Goal: Communication & Community: Answer question/provide support

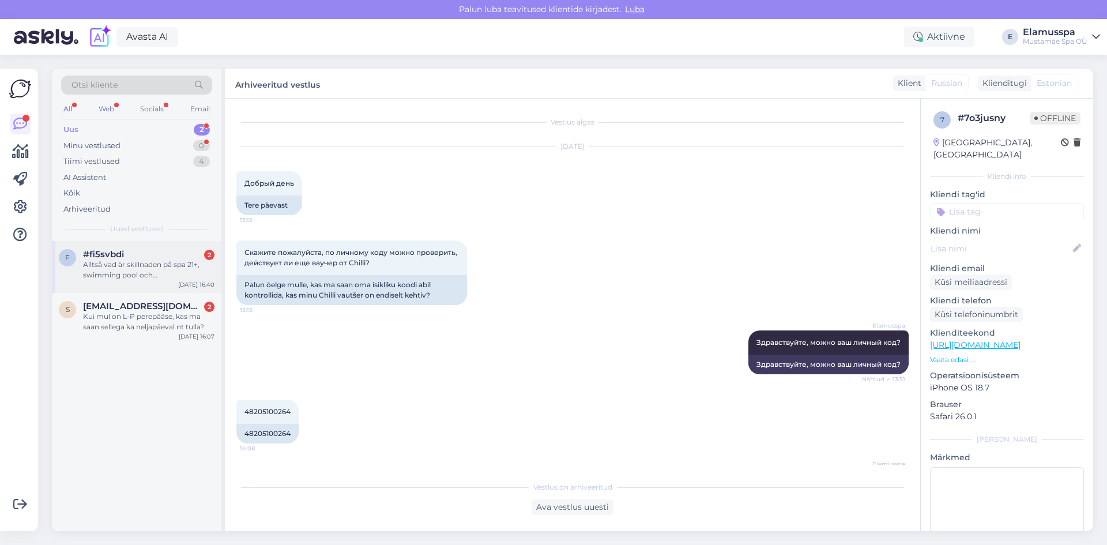
scroll to position [130, 0]
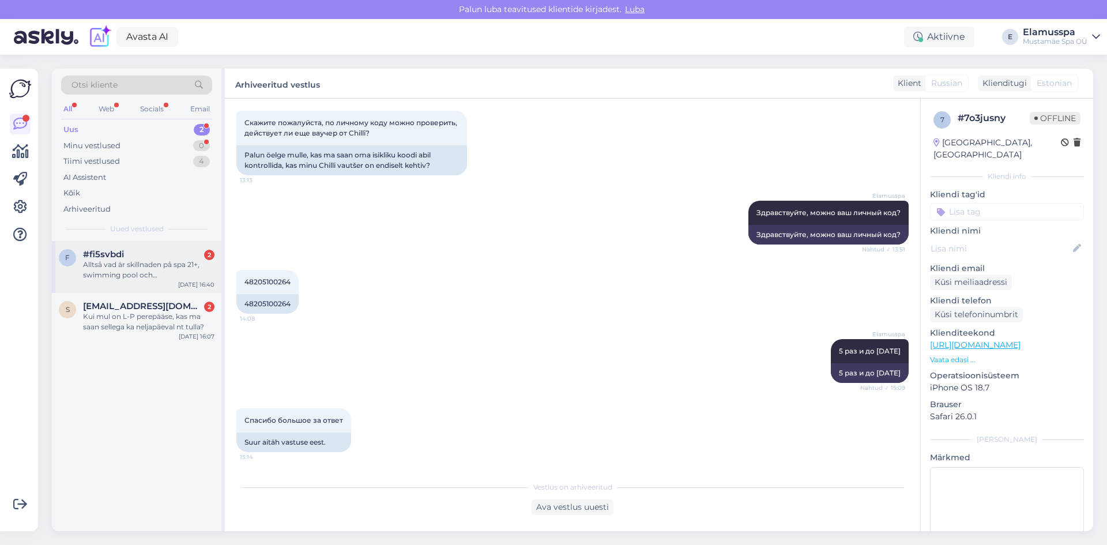
click at [156, 290] on div "f #fi5svbdi 2 Alltså vad är skillnaden på spa 21+, swimming pool och Elmus spa?…" at bounding box center [136, 267] width 169 height 52
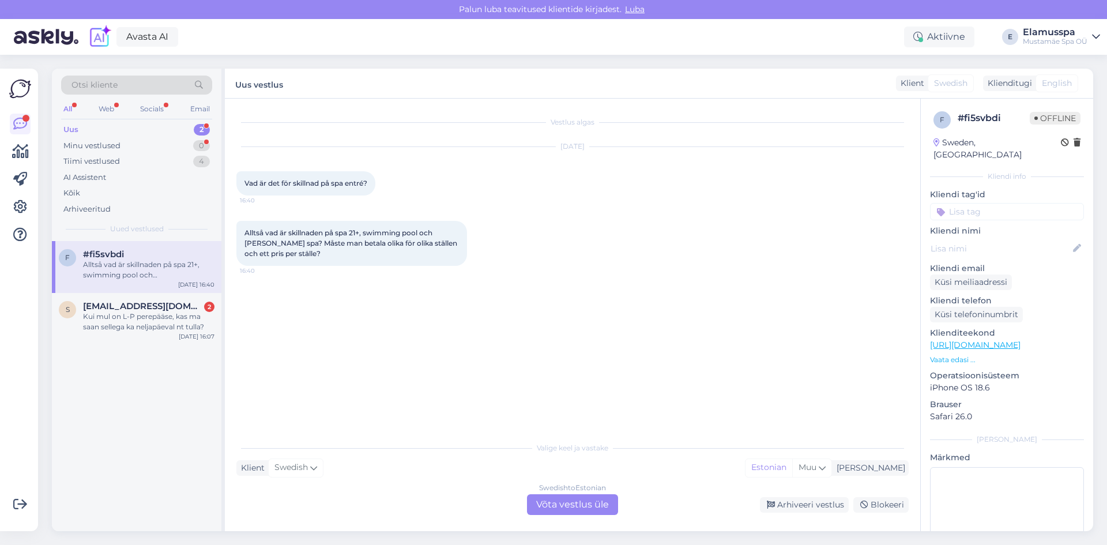
click at [599, 494] on div "Swedish to Estonian Võta vestlus üle" at bounding box center [572, 504] width 91 height 21
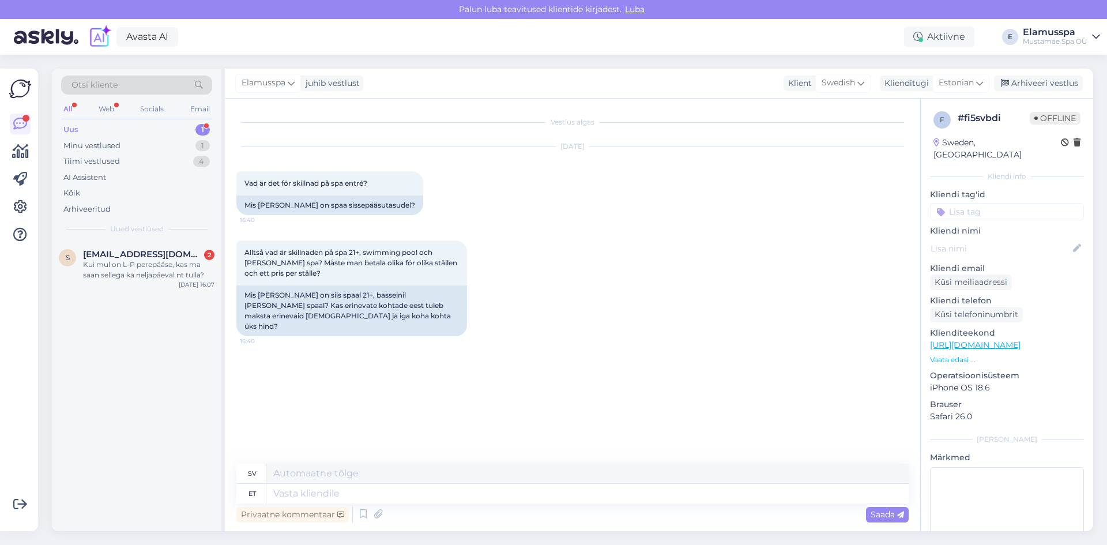
click at [716, 272] on div "Alltså vad är skillnaden på spa 21+, swimming pool och Elmus spa? Måste man bet…" at bounding box center [572, 288] width 672 height 121
click at [413, 493] on textarea at bounding box center [587, 494] width 642 height 20
type textarea "Tere"
type textarea "Hej"
type textarea "Tere!"
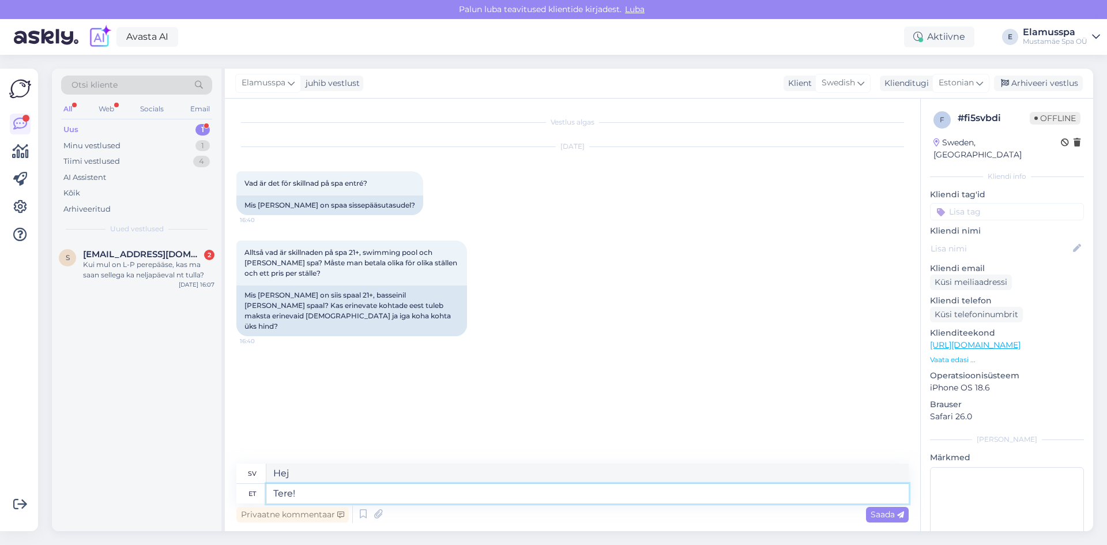
type textarea "Hej!"
type textarea "Tere! Elamus sp"
type textarea "Hej! Upplevelse"
type textarea "Tere! Elamus spa j"
type textarea "Hej! Upplev spa"
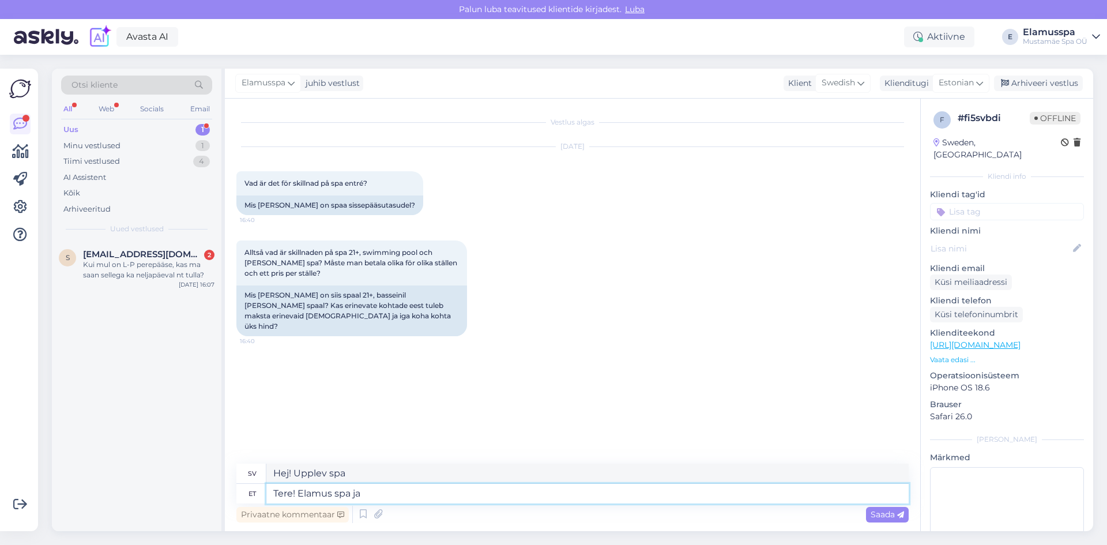
type textarea "Tere! Elamus spa ja s"
type textarea "Hej! Upplev spa och"
type textarea "Tere! Elamus spa ja spa"
type textarea "Hej! Upplev spa och spa"
type textarea "Tere! Elamus spa ja spa 21+"
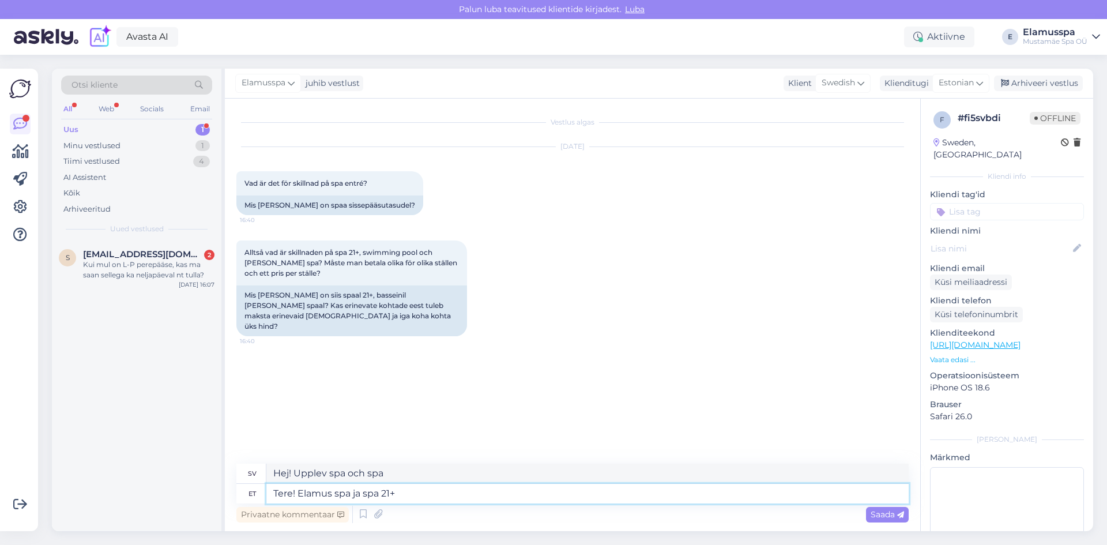
type textarea "Hej! Elamus spa och spa 21+"
type textarea "Tere! Elamus spa ja spa 21+ on k"
type textarea "Hej! Elamus spa och spa 21+ är"
type textarea "Tere! Elamus spa ja spa 21+ on kaks e"
type textarea "Hej! Elamus spa och spa 21+ är två"
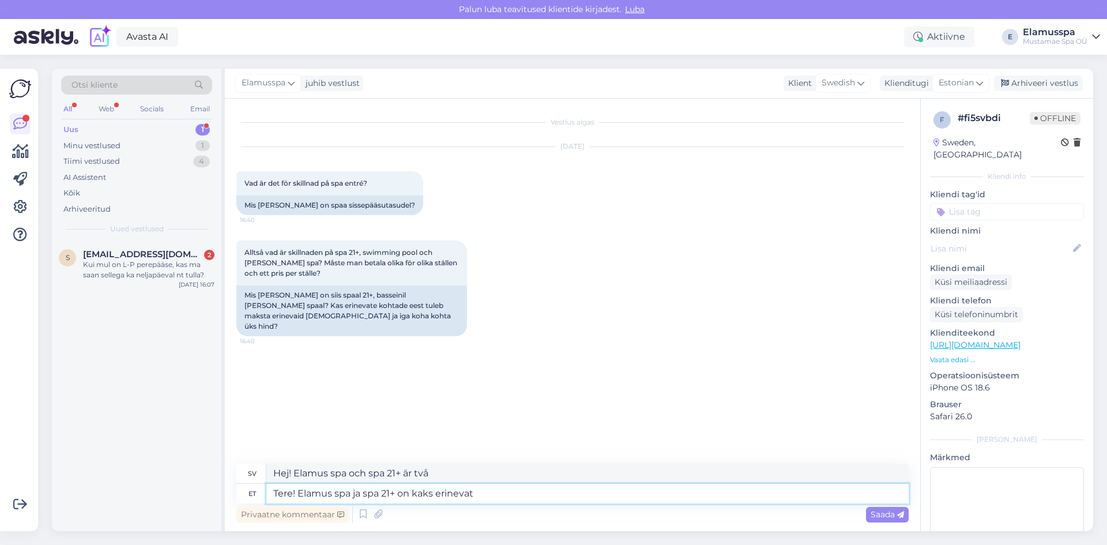
type textarea "Tere! Elamus spa ja spa 21+ on kaks erinevat o"
type textarea "Hej! Elamus spa och spa 21+ är två olika saker."
type textarea "Tere! Elamus spa ja spa 21+ on kaks erinevat osa."
type textarea "Hej! Elamus spa och spa 21+ är två olika delar."
type textarea "Tere! Elamus spa ja spa 21+ on kaks erinevat osa (põhimõtteliselt e"
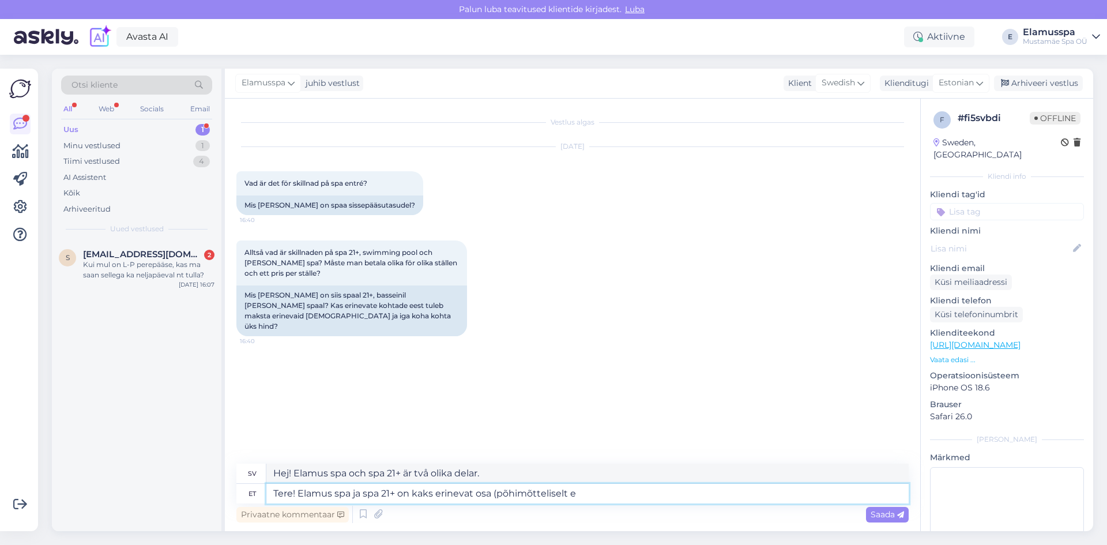
type textarea "Hej! Elamus spa och spa 21+ är två olika delar (i princip"
type textarea "Tere! Elamus spa ja spa 21+ on kaks erinevat osa (põhimõtteliselt erinevad"
type textarea "Hej! Elamus spa och spa 21+ är två olika delar (grundläggande olika"
type textarea "Tere! Elamus spa ja spa 21+ on kaks erinevat osa (põhimõtteliselt erinevad spaa…"
type textarea "Hej! Elamus spa och spa 21+ är två olika delar (i princip olika spa)"
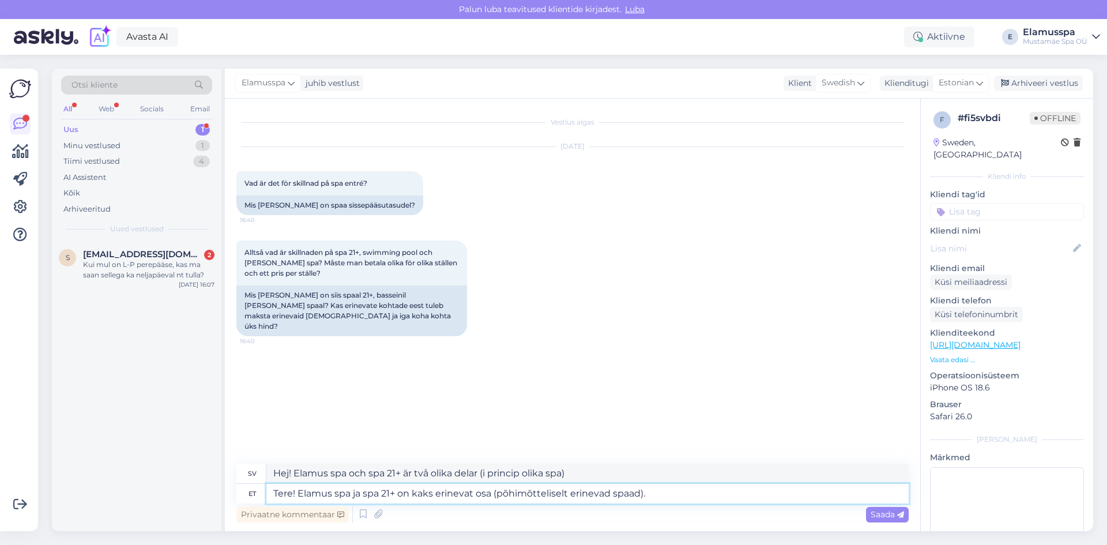
type textarea "Tere! Elamus spa ja spa 21+ on kaks erinevat osa (põhimõtteliselt erinevad spaa…"
type textarea "Hej! Elamus spa och spa 21+ är två olika delar (i princip olika spa)."
type textarea "Tere! Elamus spa ja spa 21+ on kaks erinevat osa (põhimõtteliselt erinevad spaa…"
type textarea "Hej! Elamus spa och spa 21+ är två olika delar (i grunden olika spa). Elamus"
type textarea "Tere! Elamus spa ja spa 21+ on kaks erinevat osa (põhimõtteliselt erinevad spaa…"
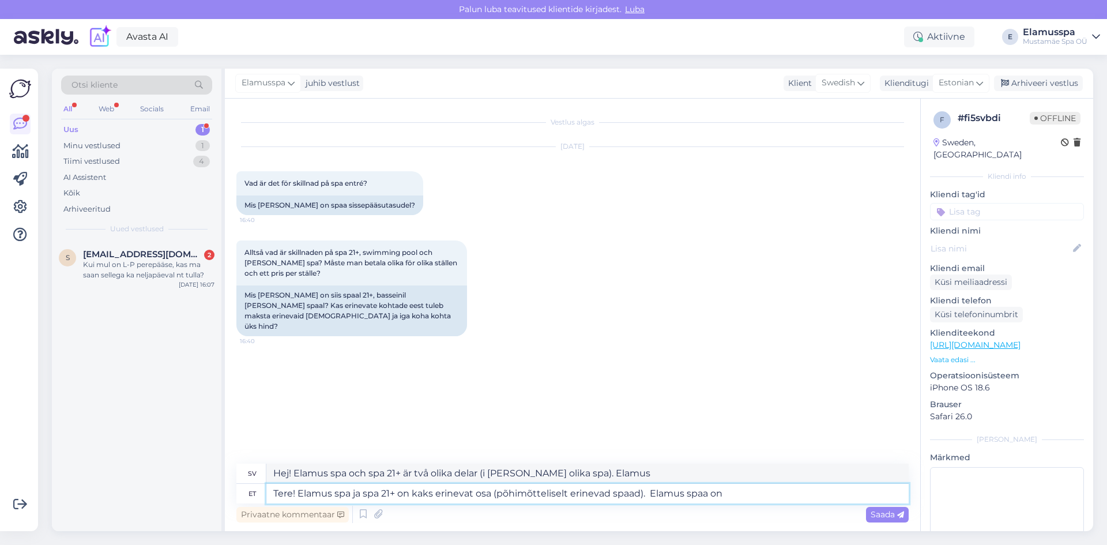
type textarea "Hej! Elamus spa och spa 21+ är två olika delar (i grunden olika spa). Elamus spa"
type textarea "Tere! Elamus spa ja spa 21+ on kaks erinevat osa (põhimõtteliselt erinevad spaa…"
type textarea "Hej! Elamus spa och spa 21+ är två olika delar (i grunden olika spa). Elamus sp…"
type textarea "Tere! Elamus spa ja spa 21+ on kaks erinevat osa (põhimõtteliselt erinevad spaa…"
type textarea "Hej! Elamus spa och spa 21+ är två olika delar (i grunden olika spa). Elamus sp…"
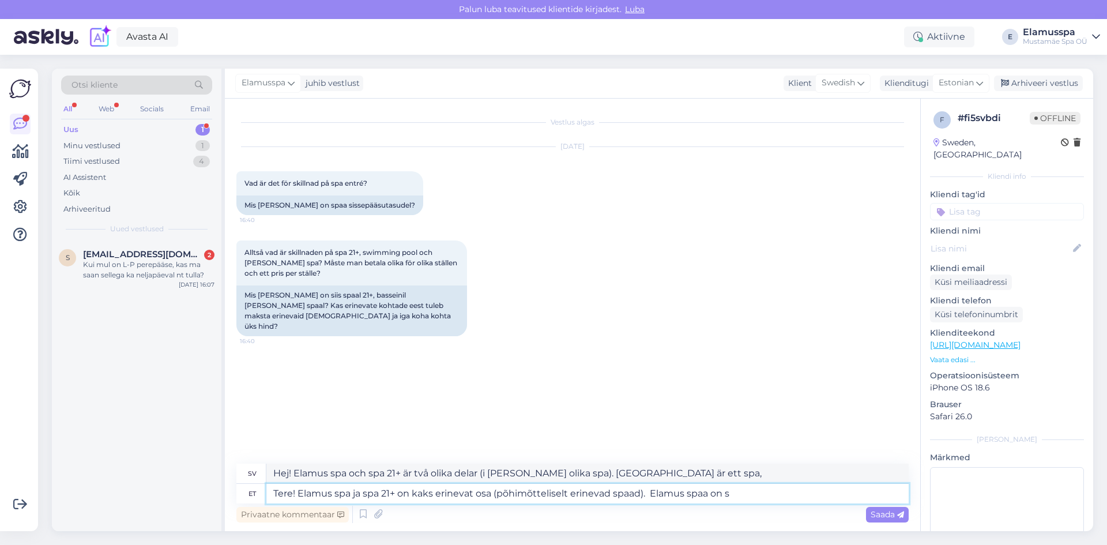
type textarea "Tere! Elamus spa ja spa 21+ on kaks erinevat osa (põhimõtteliselt erinevad spaa…"
type textarea "Hej! Elamus spa och spa 21+ är två olika delar (i grunden olika spa). Elamus sp…"
type textarea "Tere! Elamus spa ja spa 21+ on kaks erinevat osa (põhimõtteliselt erinevad spaa…"
type textarea "Hej! Elamus spa och spa 21+ är två olika delar (i grunden olika spa). Elamus sp…"
type textarea "Tere! Elamus spa ja spa 21+ on kaks erinevat osa (põhimõtteliselt erinevad spaa…"
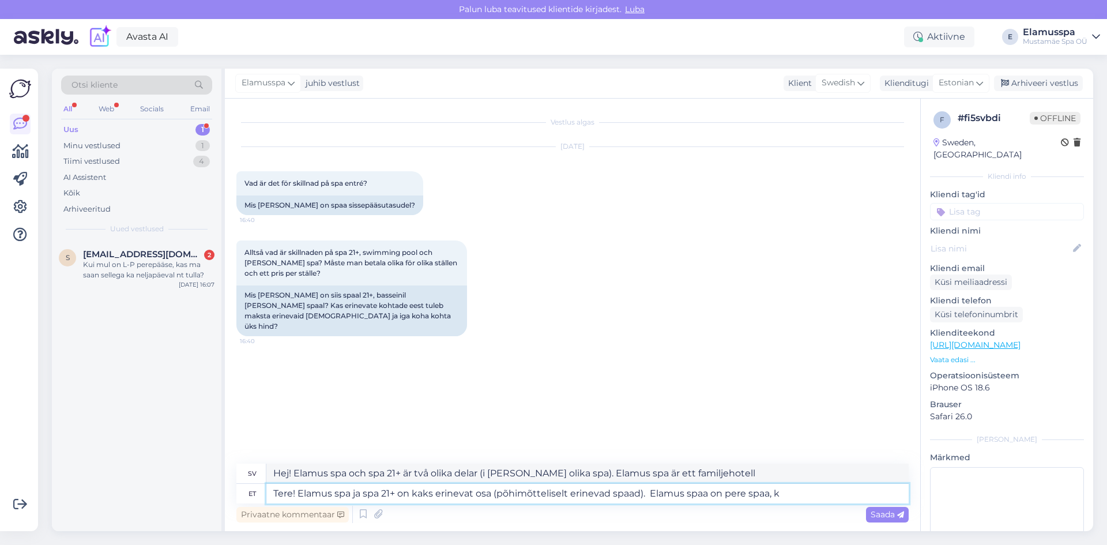
type textarea "Hej! Elamus spa och spa 21+ är två olika delar (i grunden olika spa). Elamus sp…"
type textarea "Tere! Elamus spa ja spa 21+ on kaks erinevat osa (põhimõtteliselt erinevad spaa…"
type textarea "Hej! Elamus spa och spa 21+ är två olika delar (i grunden olika spa). Elamus sp…"
type textarea "Tere! Elamus spa ja spa 21+ on kaks erinevat osa (põhimõtteliselt erinevad spaa…"
type textarea "Hej! Elamus spa och spa 21+ är två olika delar (i grunden olika spa). Elamus sp…"
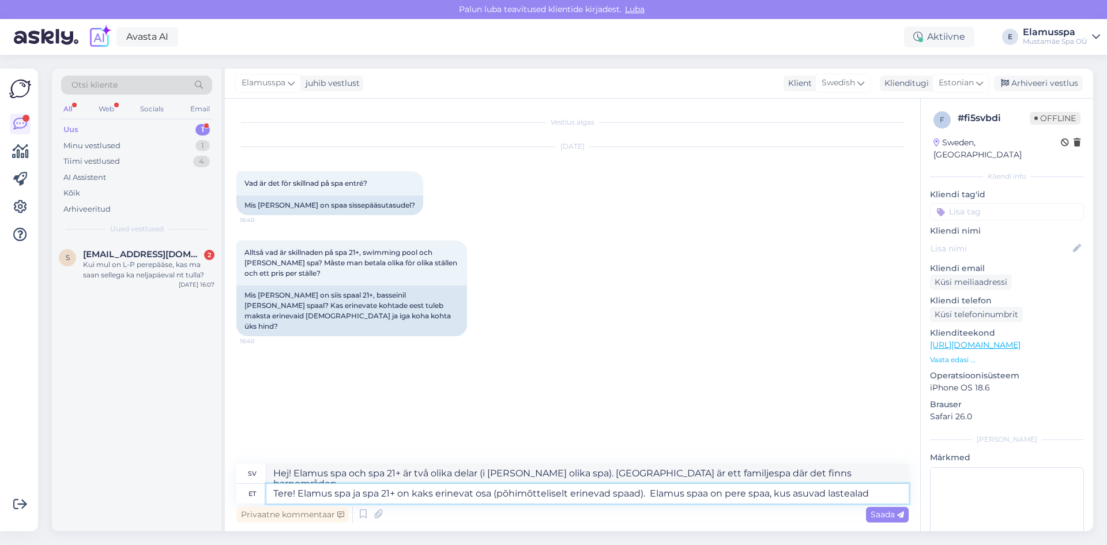
type textarea "Tere! Elamus spa ja spa 21+ on kaks erinevat osa (põhimõtteliselt erinevad spaa…"
type textarea "Hej! Elamus spa och spa 21+ är två olika delar (i grunden olika spa). Elamus sp…"
type textarea "Tere! Elamus spa ja spa 21+ on kaks erinevat osa (põhimõtteliselt erinevad spaa…"
type textarea "Hej! Elamus spa och spa 21+ är två olika delar (i grunden olika spa). Elamus sp…"
type textarea "Tere! Elamus spa ja spa 21+ on kaks erinevat osa (põhimõtteliselt erinevad spaa…"
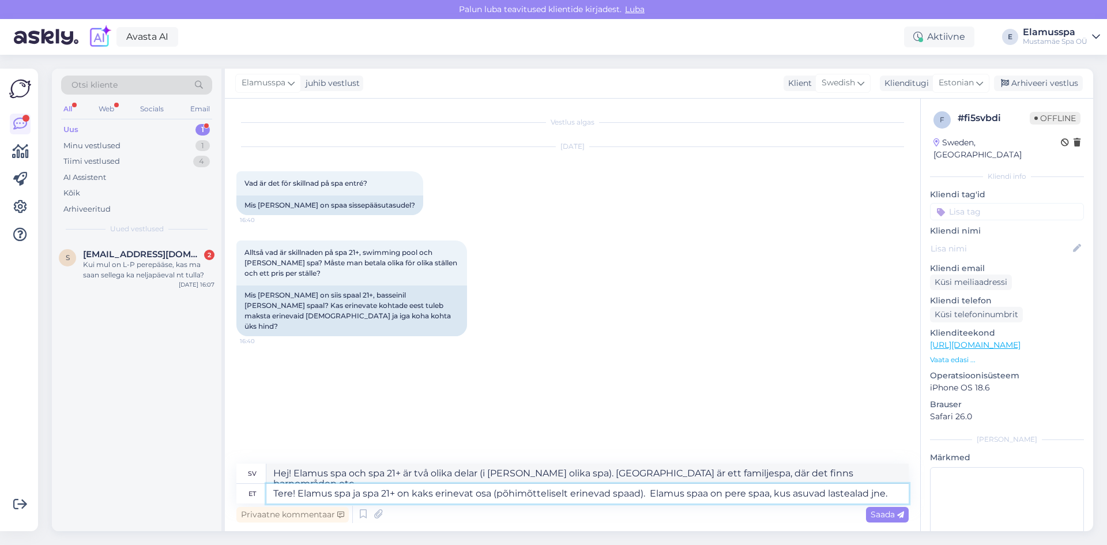
type textarea "Hej! Elamus spa och spa 21+ är två olika delar (i grunden olika spa). Elamus sp…"
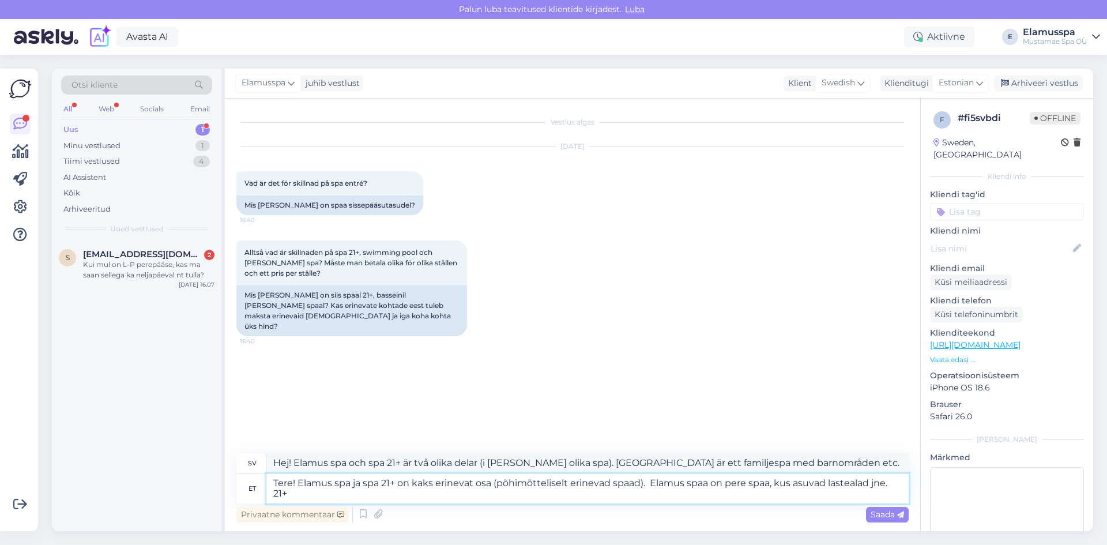
type textarea "Tere! Elamus spa ja spa 21+ on kaks erinevat osa (põhimõtteliselt erinevad spaa…"
type textarea "Hej! Elamus spa och spa 21+ är två olika delar (i grunden olika spa). Elamus sp…"
type textarea "Tere! Elamus spa ja spa 21+ on kaks erinevat osa (põhimõtteliselt erinevad spaa…"
type textarea "Hej! Elamus spa och spa 21+ är två olika delar (i grunden olika spa). Elamus sp…"
type textarea "Tere! Elamus spa ja spa 21+ on kaks erinevat osa (põhimõtteliselt erinevad spaa…"
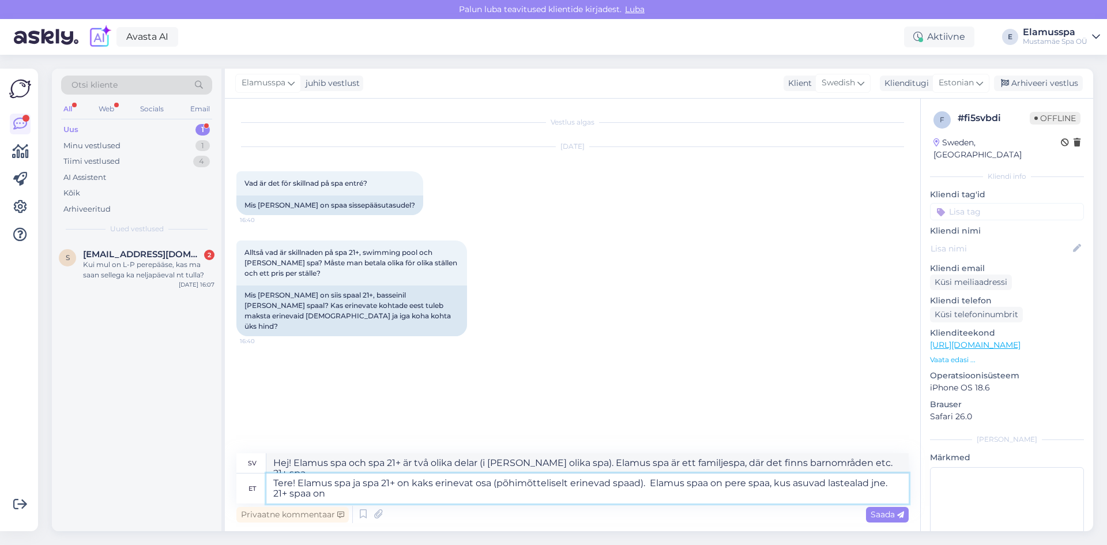
type textarea "Hej! Elamus spa och spa 21+ är två olika delar (i grunden olika spa). Elamus sp…"
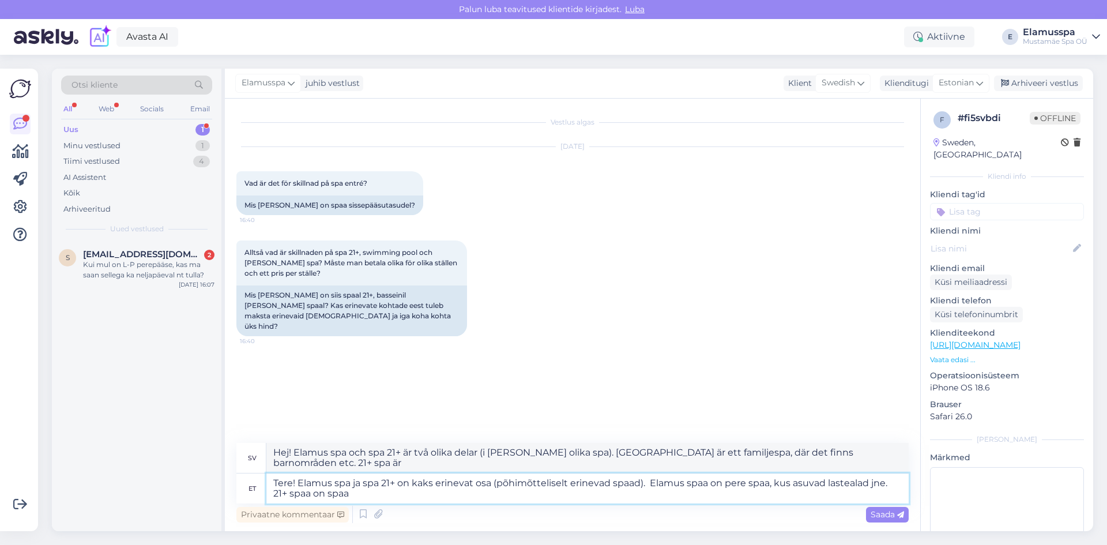
type textarea "Tere! Elamus spa ja spa 21+ on kaks erinevat osa (põhimõtteliselt erinevad spaa…"
type textarea "Hej! Elamus spa och spa 21+ är två olika delar (i grunden olika spa). Elamus sp…"
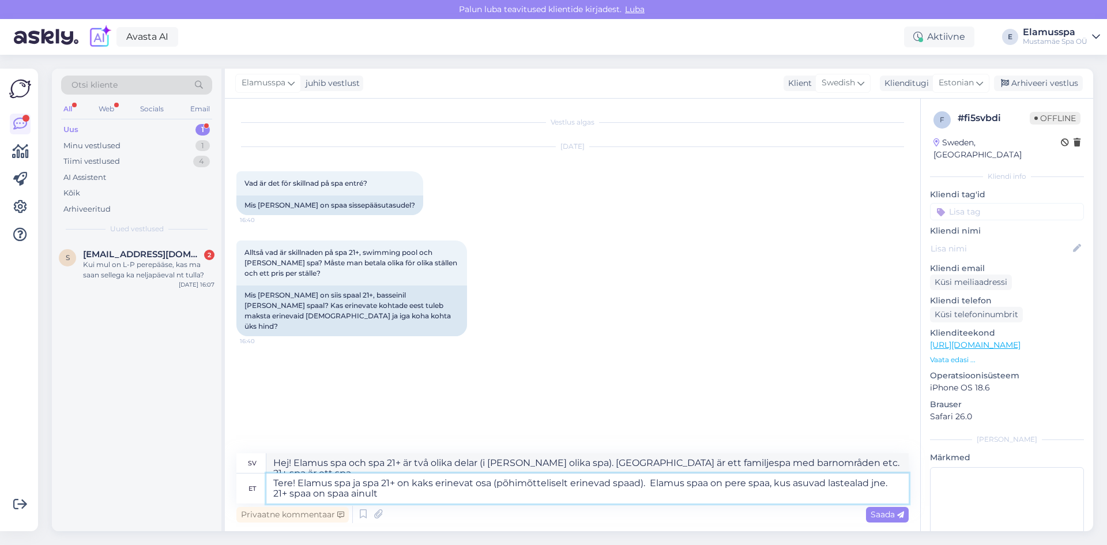
type textarea "Tere! Elamus spa ja spa 21+ on kaks erinevat osa (põhimõtteliselt erinevad spaa…"
type textarea "Hej! Elamus spa och spa 21+ är två olika delar (i grunden olika spa). Elamus sp…"
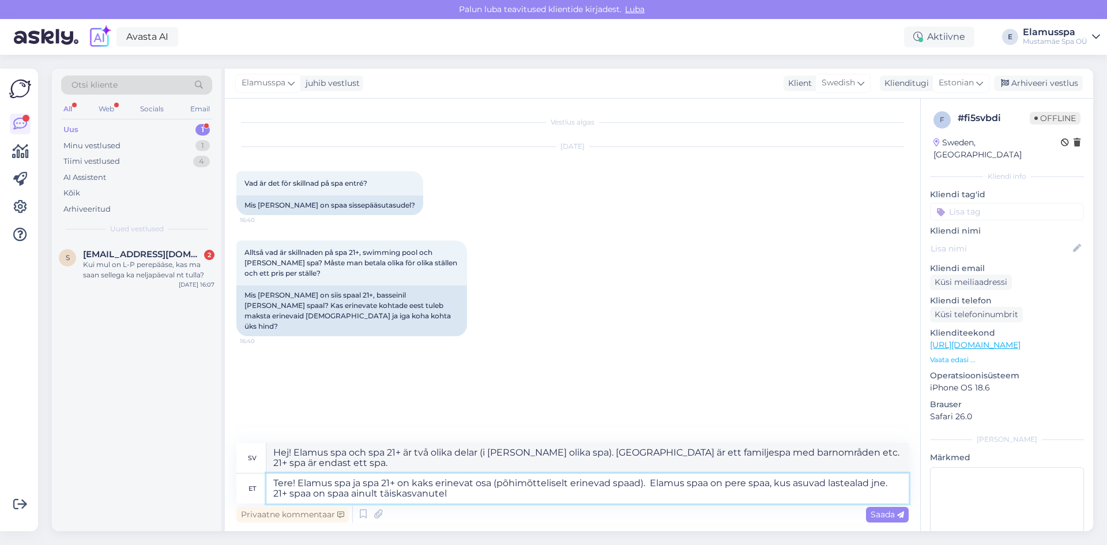
type textarea "Tere! Elamus spa ja spa 21+ on kaks erinevat osa (põhimõtteliselt erinevad spaa…"
type textarea "Hej! Elamus spa och spa 21+ är två olika delar (i grunden olika spa). Elamus sp…"
type textarea "Tere! Elamus spa ja spa 21+ on kaks erinevat osa (põhimõtteliselt erinevad spaa…"
type textarea "Hej! Elamus spa och spa 21+ är två olika delar (i grunden olika spa). Elamus sp…"
type textarea "Tere! Elamus spa ja spa 21+ on kaks erinevat osa (põhimõtteliselt erinevad spaa…"
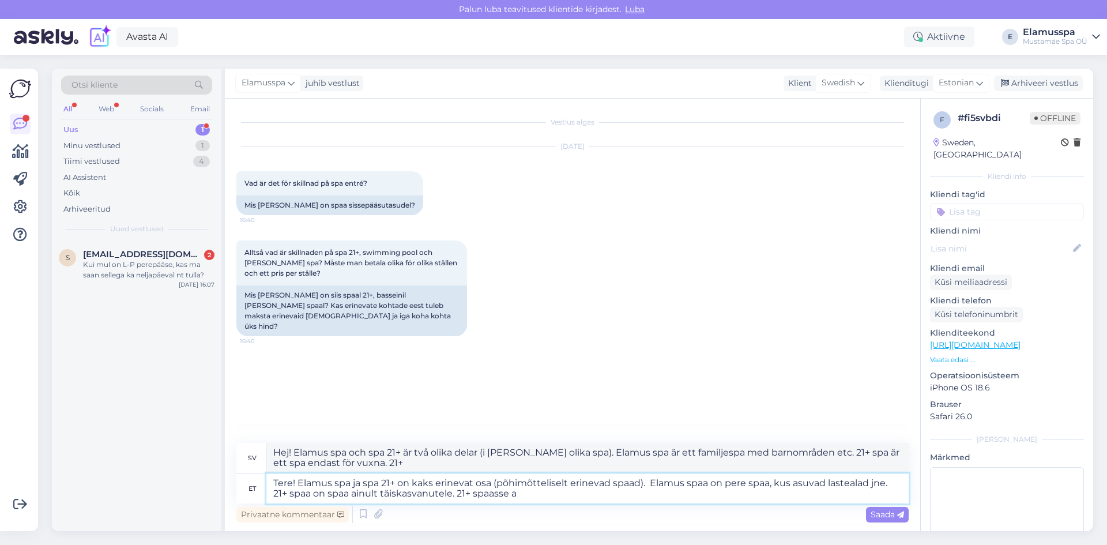
type textarea "Hej! Elamus spa och spa 21+ är två olika delar (i grunden olika spa). Elamus sp…"
type textarea "Tere! Elamus spa ja spa 21+ on kaks erinevat osa (põhimõtteliselt erinevad spaa…"
type textarea "Hej! Elamus spa och spa 21+ är två olika delar (i grunden olika spa). Elamus sp…"
type textarea "Tere! Elamus spa ja spa 21+ on kaks erinevat osa (põhimõtteliselt erinevad spaa…"
type textarea "Hej! Elamus spa och spa 21+ är två olika delar (i grunden olika spa). Elamus sp…"
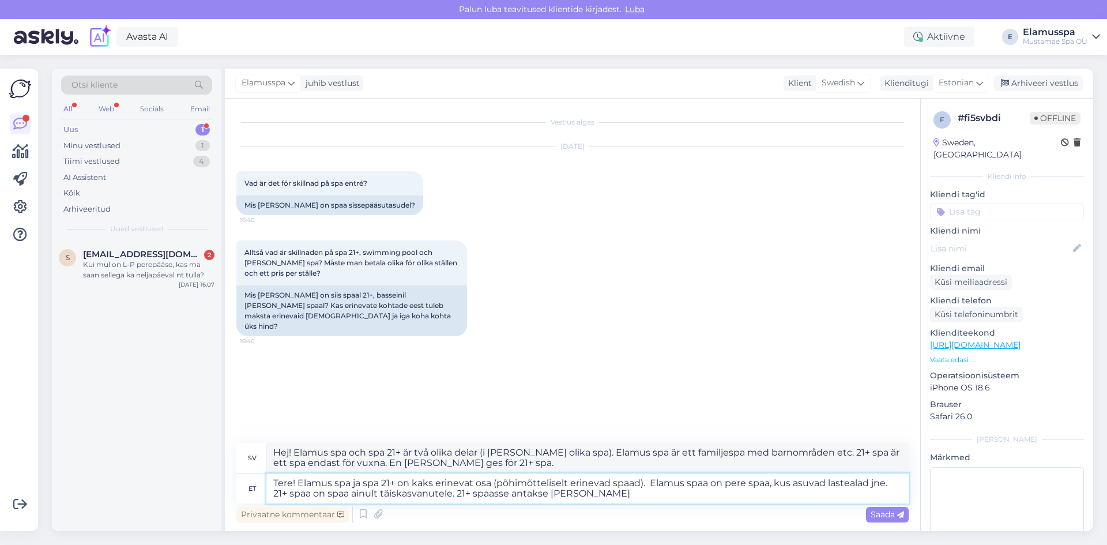
type textarea "Tere! Elamus spa ja spa 21+ on kaks erinevat osa (põhimõtteliselt erinevad spaa…"
type textarea "Hej! Elamus spa och spa 21+ är två olika delar (i grunden olika spa). Elamus sp…"
type textarea "Tere! Elamus spa ja spa 21+ on kaks erinevat osa (põhimõtteliselt erinevad spaa…"
type textarea "Hej! Elamus spa och spa 21+ är två olika delar (i grunden olika spa). Elamus sp…"
type textarea "Tere! Elamus spa ja spa 21+ on kaks erinevat osa (põhimõtteliselt erinevad spaa…"
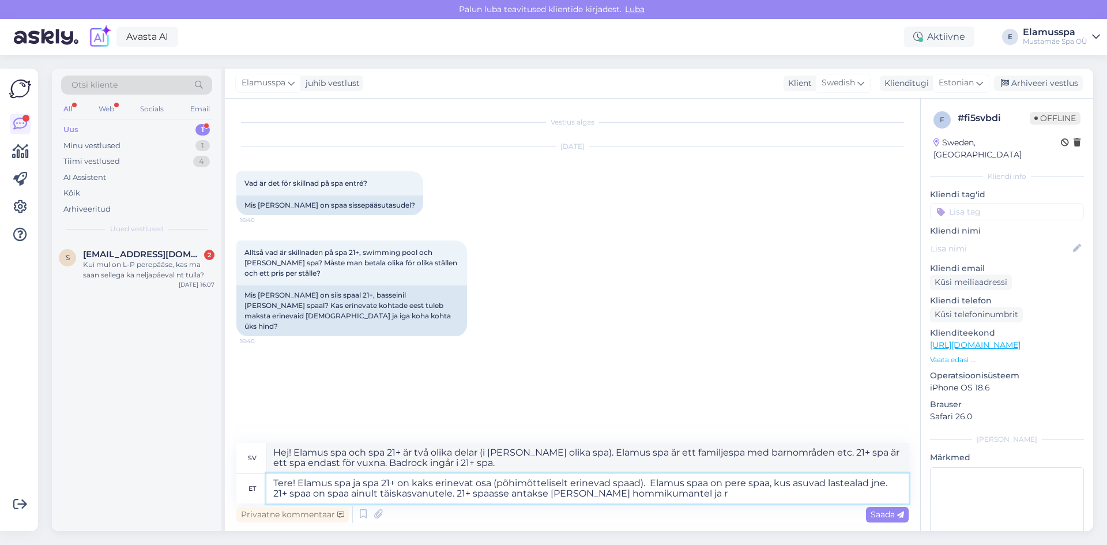
type textarea "Hej! Elamus spa och spa 21+ är två olika delar (i grunden olika spa). Elamus sp…"
type textarea "Tere! Elamus spa ja spa 21+ on kaks erinevat osa (põhimõtteliselt erinevad spaa…"
type textarea "Hej! Elamus spa och spa 21+ är två olika delar (i grunden olika spa). Elamus sp…"
type textarea "Tere! Elamus spa ja spa 21+ on kaks erinevat osa (põhimõtteliselt erinevad spaa…"
type textarea "Hej! Elamus spa och spa 21+ är två olika delar (i grunden olika spa). Elamus sp…"
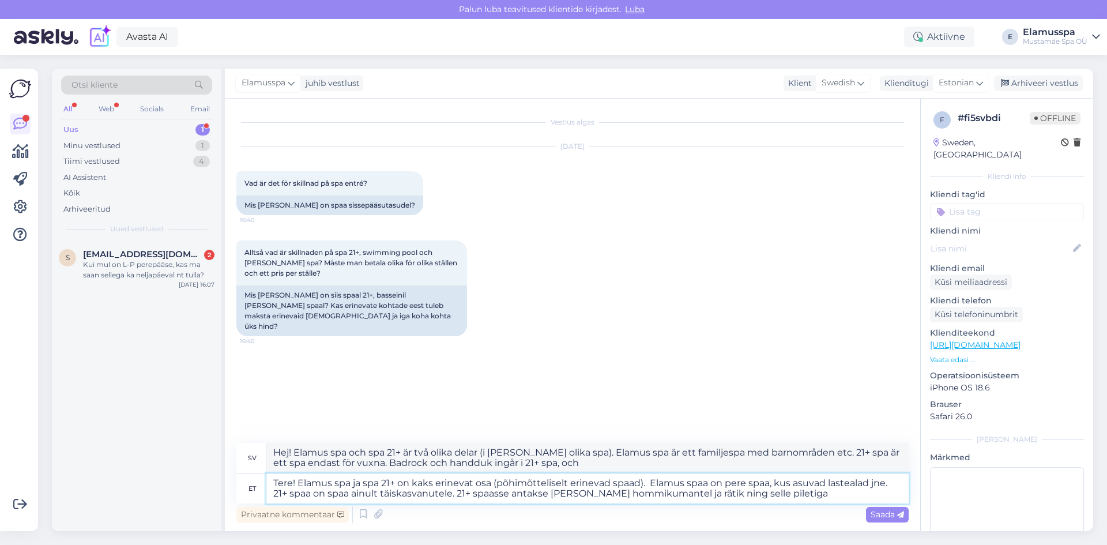
type textarea "Tere! Elamus spa ja spa 21+ on kaks erinevat osa (põhimõtteliselt erinevad spaa…"
type textarea "Hej! Elamus spa och spa 21+ är två olika delar (i grunden olika spa). Elamus sp…"
type textarea "Tere! Elamus spa ja spa 21+ on kaks erinevat osa (põhimõtteliselt erinevad spaa…"
type textarea "Hej! Elamus spa och spa 21+ är två olika delar (i grunden olika spa). Elamus sp…"
type textarea "Tere! Elamus spa ja spa 21+ on kaks erinevat osa (põhimõtteliselt erinevad spaa…"
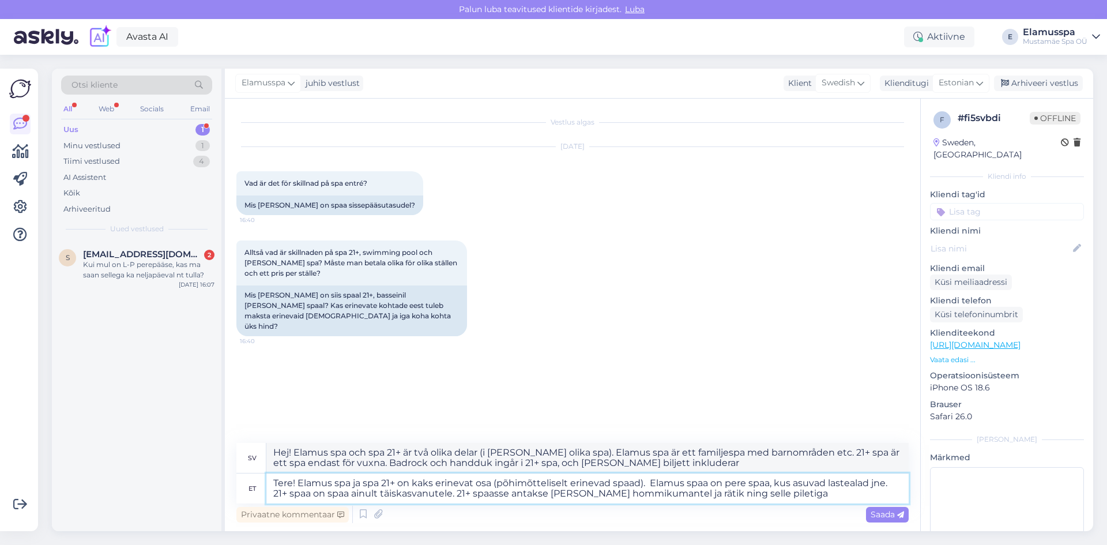
type textarea "Hej! Elamus spa och spa 21+ är två olika delar (i grunden olika spa). Elamus sp…"
type textarea "Tere! Elamus spa ja spa 21+ on kaks erinevat osa (põhimõtteliselt erinevad spaa…"
type textarea "Hej! Elamus spa och spa 21+ är två olika delar (i grunden olika spa). Elamus sp…"
type textarea "Tere! Elamus spa ja spa 21+ on kaks erinevat osa (põhimõtteliselt erinevad spaa…"
type textarea "Hej! Elamus spa och spa 21+ är två olika delar (i grunden olika spa). Elamus sp…"
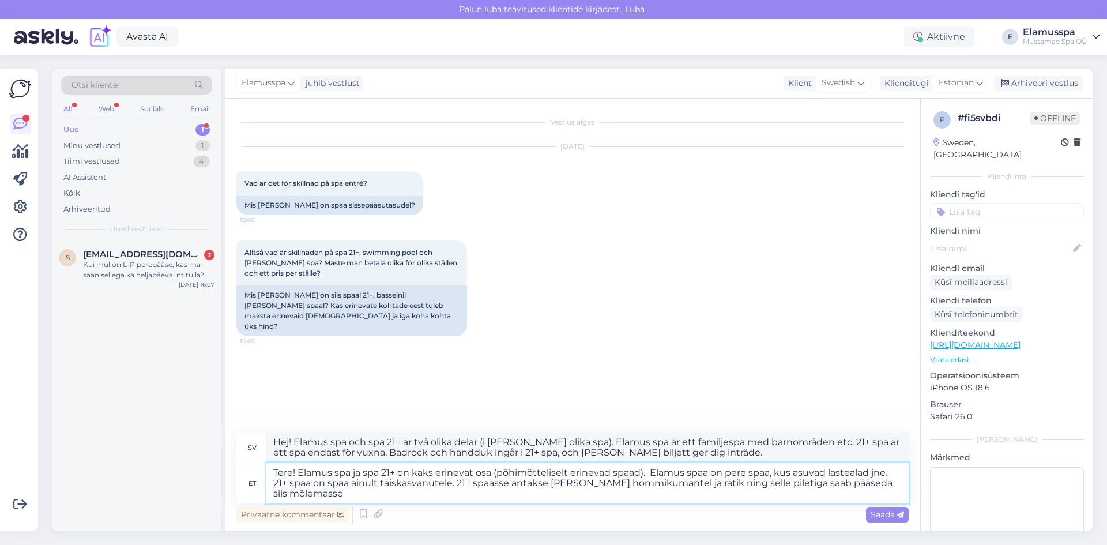
type textarea "Tere! Elamus spa ja spa 21+ on kaks erinevat osa (põhimõtteliselt erinevad spaa…"
type textarea "Hej! Elamus spa och spa 21+ är två olika delar (i grunden olika spa). Elamus sp…"
type textarea "Tere! Elamus spa ja spa 21+ on kaks erinevat osa (põhimõtteliselt erinevad spaa…"
type textarea "Hej! Elamus spa och spa 21+ är två olika delar (i grunden olika spa). Elamus sp…"
drag, startPoint x: 269, startPoint y: 471, endPoint x: 387, endPoint y: 489, distance: 118.9
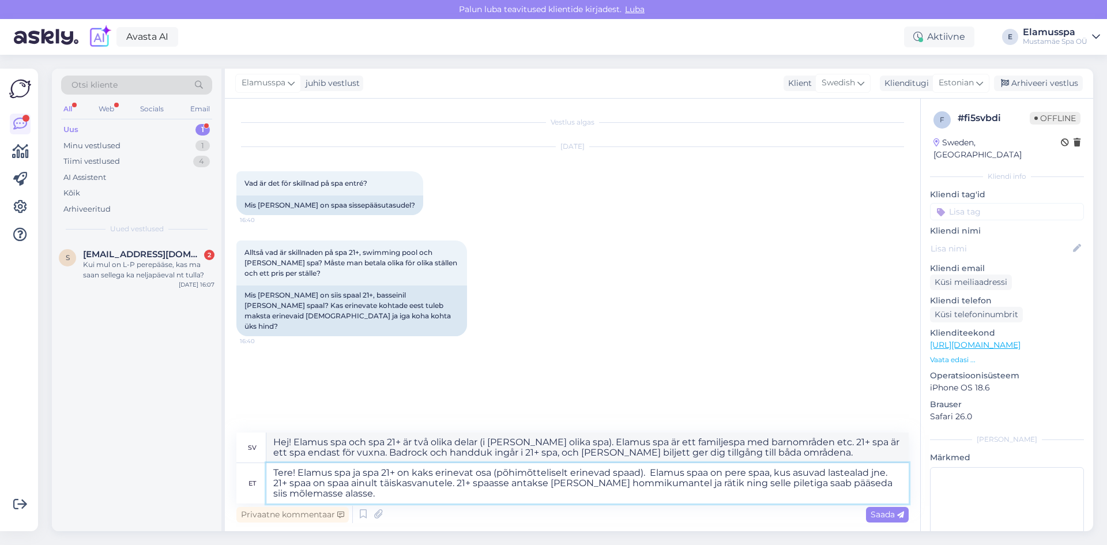
click at [387, 489] on textarea "Tere! Elamus spa ja spa 21+ on kaks erinevat osa (põhimõtteliselt erinevad spaa…" at bounding box center [587, 483] width 642 height 40
click at [388, 492] on textarea "Tere! Elamus spa ja spa 21+ on kaks erinevat osa (põhimõtteliselt erinevad spaa…" at bounding box center [587, 483] width 642 height 40
type textarea "Tere! Elamus spa ja spa 21+ on kaks erinevat osa (põhimõtteliselt erinevad spaa…"
type textarea "Hej! Elamus spa och spa 21+ är två olika delar (i grunden olika spa). Elamus sp…"
type textarea "Tere! Elamus spa ja spa 21+ on kaks erinevat osa (põhimõtteliselt erinevad spaa…"
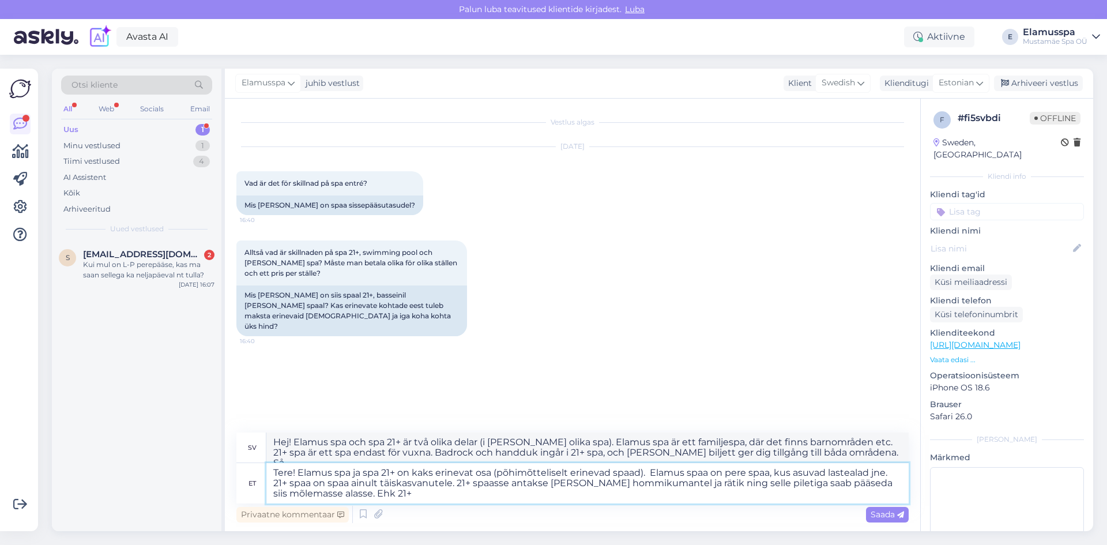
type textarea "Hej! Elamus spa och spa 21+ är två olika delar (i grunden olika spa). Elamus sp…"
type textarea "Tere! Elamus spa ja spa 21+ on kaks erinevat osa (põhimõtteliselt erinevad spaa…"
type textarea "Hej! Elamus spa och spa 21+ är två olika delar (i grunden olika spa). Elamus sp…"
type textarea "Tere! Elamus spa ja spa 21+ on kaks erinevat osa (põhimõtteliselt erinevad spaa…"
type textarea "Hej! Elamus spa och spa 21+ är två olika delar (i grunden olika spa). Elamus sp…"
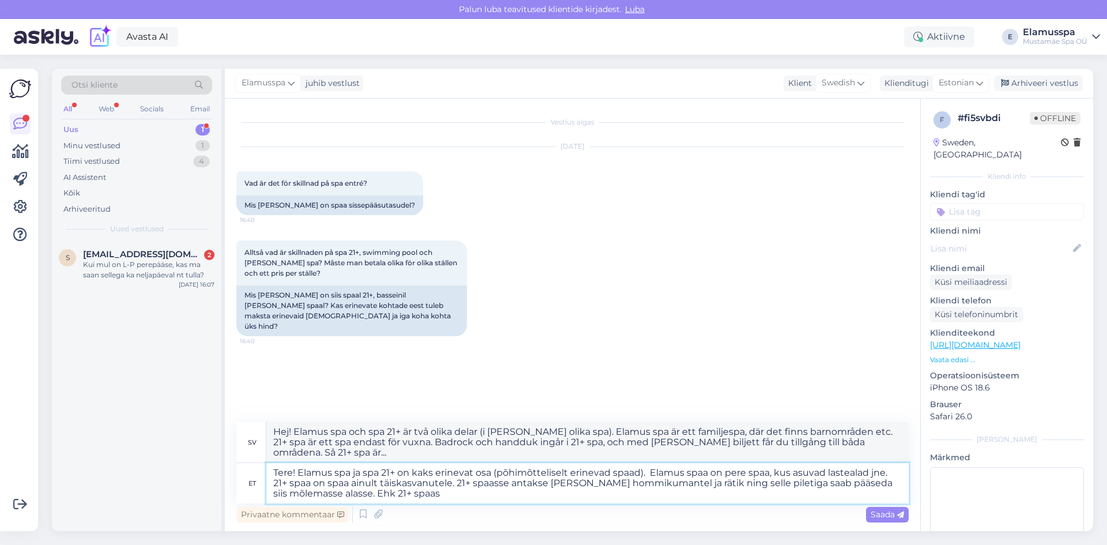
type textarea "Tere! Elamus spa ja spa 21+ on kaks erinevat osa (põhimõtteliselt erinevad spaa…"
type textarea "Hej! Elamus spa och spa 21+ är två olika delar (i grunden olika spa). Elamus sp…"
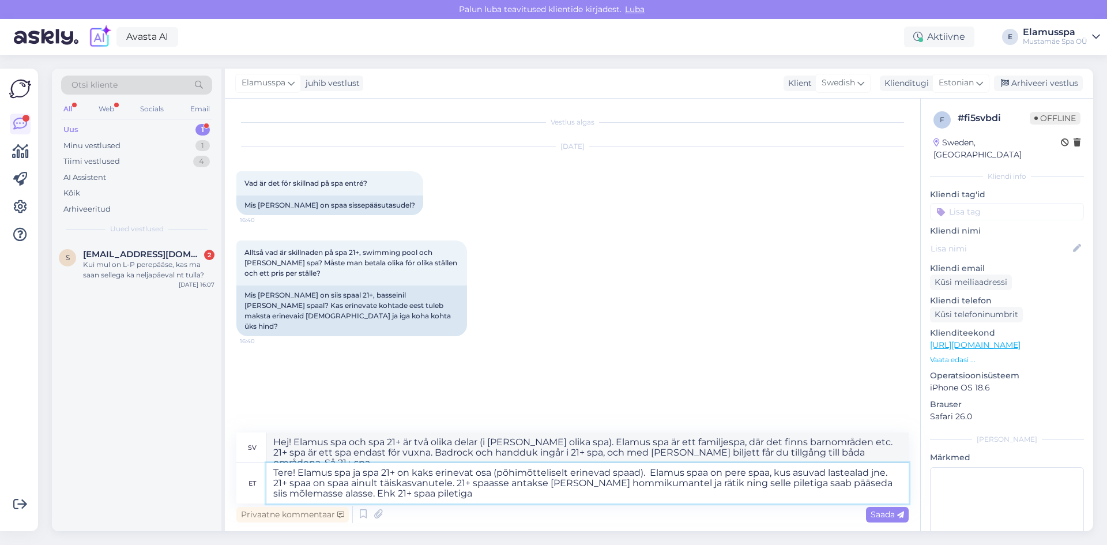
type textarea "Tere! Elamus spa ja spa 21+ on kaks erinevat osa (põhimõtteliselt erinevad spaa…"
type textarea "Hej! Elamus spa och spa 21+ är två olika delar (i grunden olika spa). Elamus sp…"
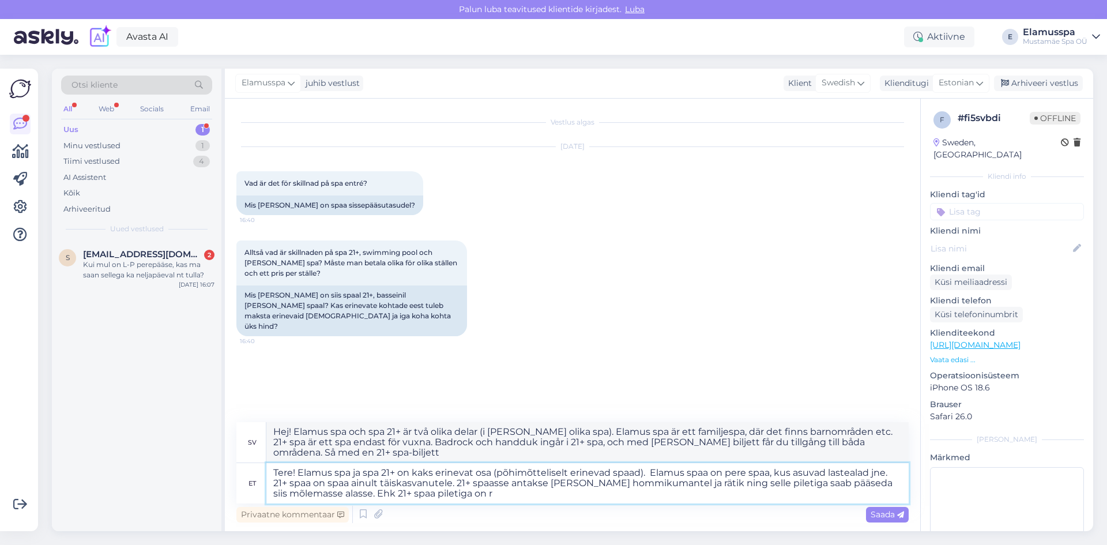
type textarea "Tere! Elamus spa ja spa 21+ on kaks erinevat osa (põhimõtteliselt erinevad spaa…"
type textarea "Hej! Elamus spa och spa 21+ är två olika delar (i grunden olika spa). Elamus sp…"
type textarea "Tere! Elamus spa ja spa 21+ on kaks erinevat osa (põhimõtteliselt erinevad spaa…"
type textarea "Hej! Elamus spa och spa 21+ är två olika delar (i grunden olika spa). Elamus sp…"
type textarea "Tere! Elamus spa ja spa 21+ on kaks erinevat osa (põhimõtteliselt erinevad spaa…"
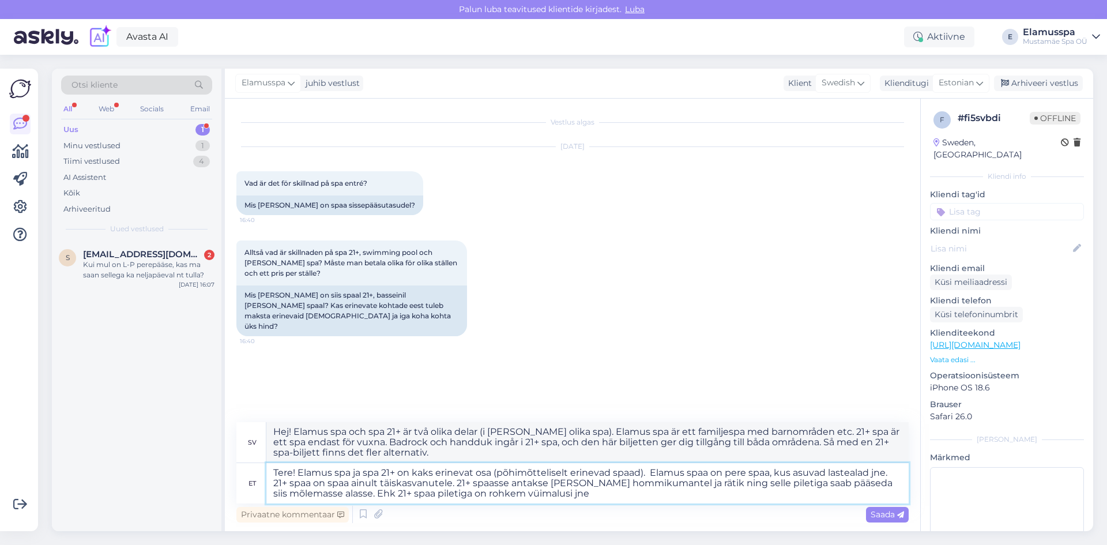
type textarea "Hej! Elamus spa och spa 21+ är två olika delar (i grunden olika spa). Elamus sp…"
drag, startPoint x: 270, startPoint y: 468, endPoint x: 661, endPoint y: 497, distance: 391.8
click at [661, 497] on textarea "Tere! Elamus spa ja spa 21+ on kaks erinevat osa (põhimõtteliselt erinevad spaa…" at bounding box center [587, 483] width 642 height 40
type textarea "Tere! Elamus spa ja spa 21+ on kaks erinevat osa (põhimõtteliselt erinevad spaa…"
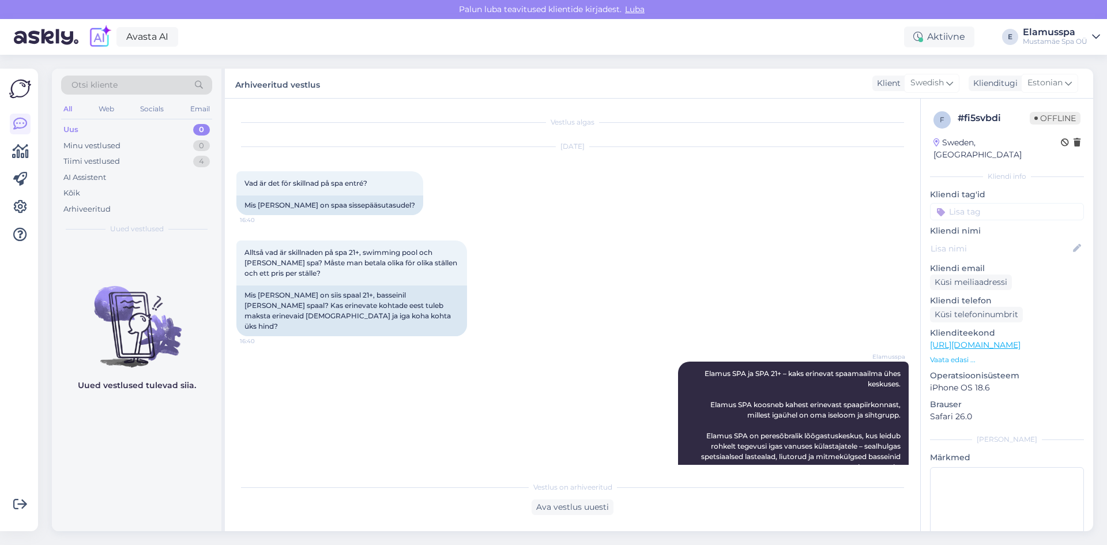
scroll to position [348, 0]
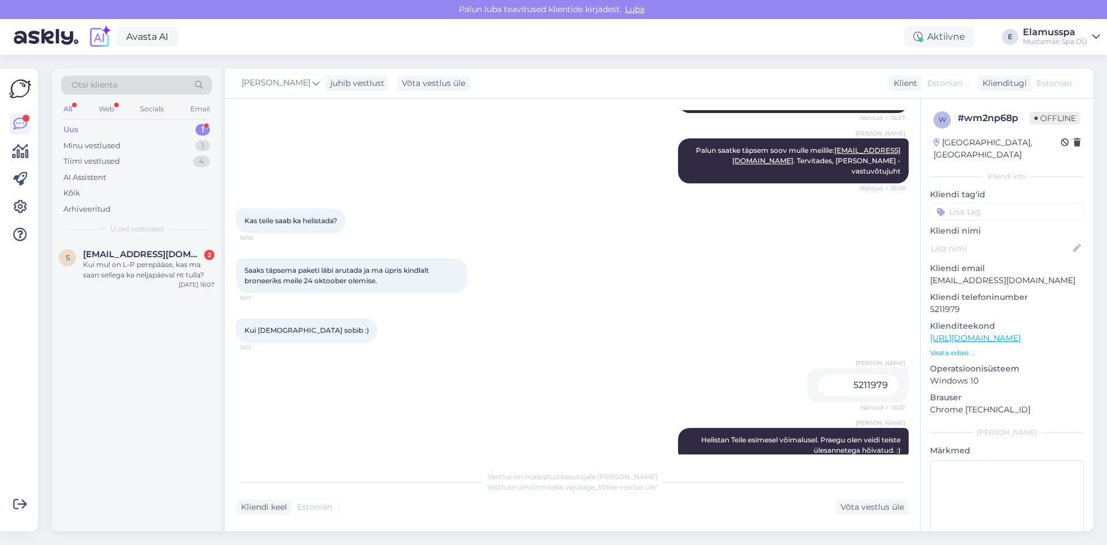
scroll to position [214, 0]
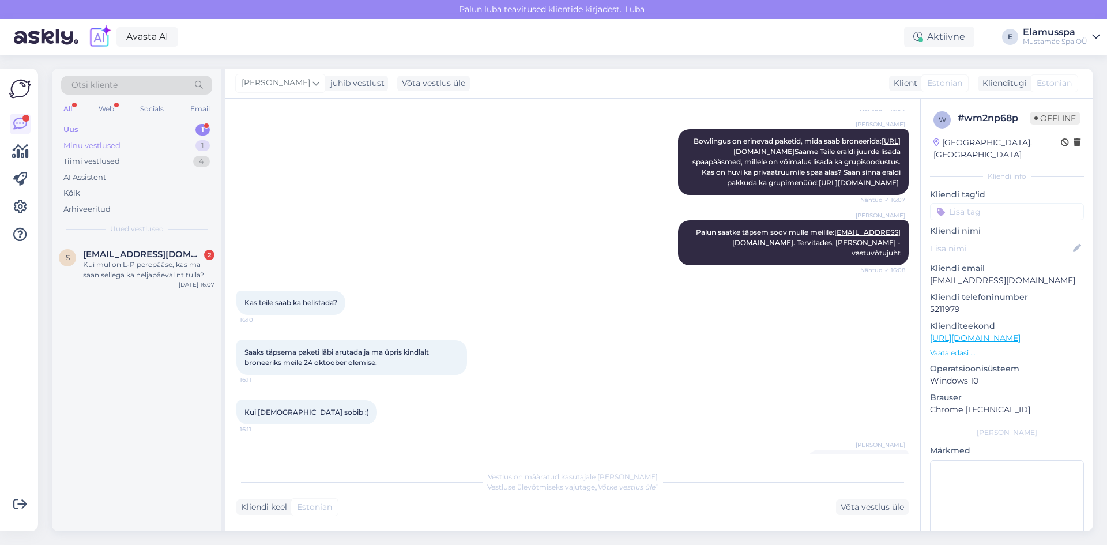
click at [86, 139] on div "Minu vestlused 1" at bounding box center [136, 146] width 151 height 16
click at [122, 287] on div "f #fi5svbdi Alltså vad är skillnaden på spa 21+, swimming pool och Elmus spa? M…" at bounding box center [136, 267] width 169 height 52
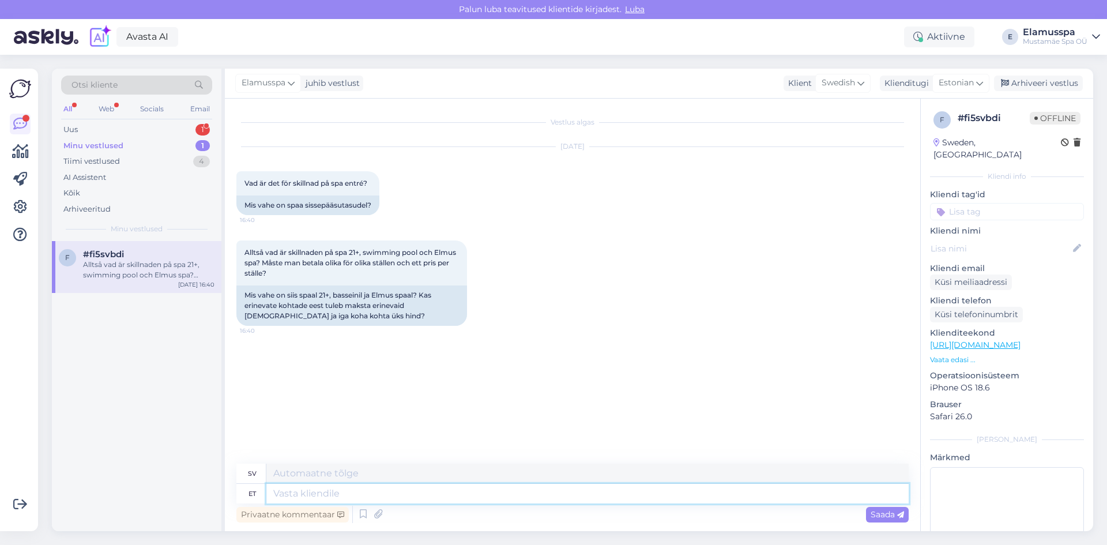
click at [338, 497] on textarea at bounding box center [587, 494] width 642 height 20
paste textarea "Elamus SPA ja SPA 21+ – kaks erinevat spaamaailma ühes keskuses Elamus SPA koos…"
type textarea "Elamus SPA ja SPA 21+ – kaks erinevat spaamaailma ühes keskuses Elamus SPA koos…"
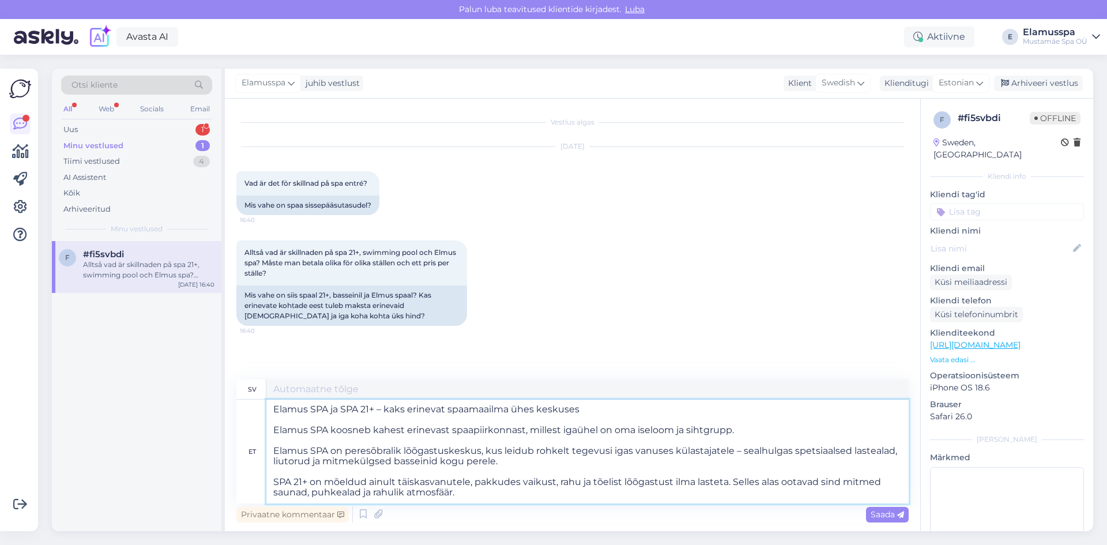
type textarea "Elamus SPA och SPA 21+ – två olika spa-världar i ett center Elamus SPA består a…"
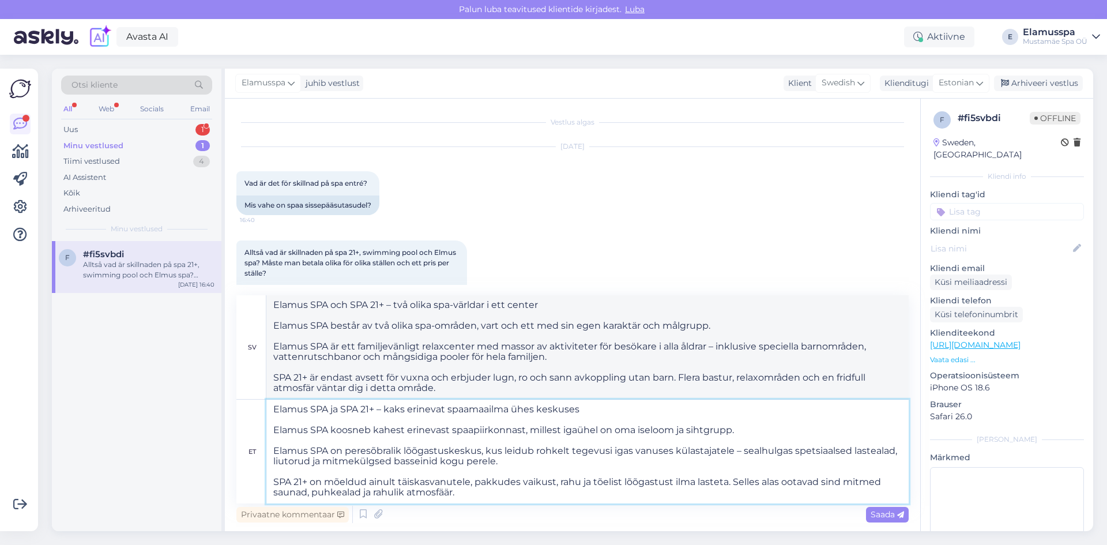
click at [583, 415] on textarea "Elamus SPA ja SPA 21+ – kaks erinevat spaamaailma ühes keskuses Elamus SPA koos…" at bounding box center [587, 451] width 642 height 104
click at [632, 416] on textarea "Elamus SPA ja SPA 21+ – kaks erinevat spaamaailma ühes keskuses Elamus SPA koos…" at bounding box center [587, 451] width 642 height 104
click at [622, 406] on textarea "Elamus SPA ja SPA 21+ – kaks erinevat spaamaailma ühes keskuses Elamus SPA koos…" at bounding box center [587, 451] width 642 height 104
type textarea "Elamus SPA ja SPA 21+ – kaks erinevat spaamaailma ühes keskuses. Elamus SPA koo…"
type textarea "Elamus SPA och SPA 21+ – två olika spa-världar i ett och samma center. Elamus S…"
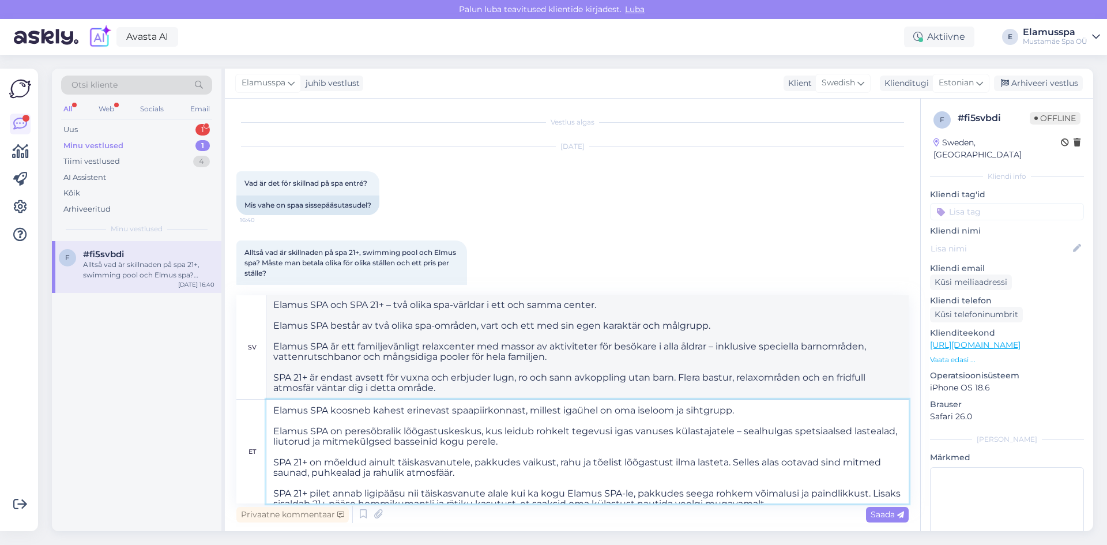
scroll to position [30, 0]
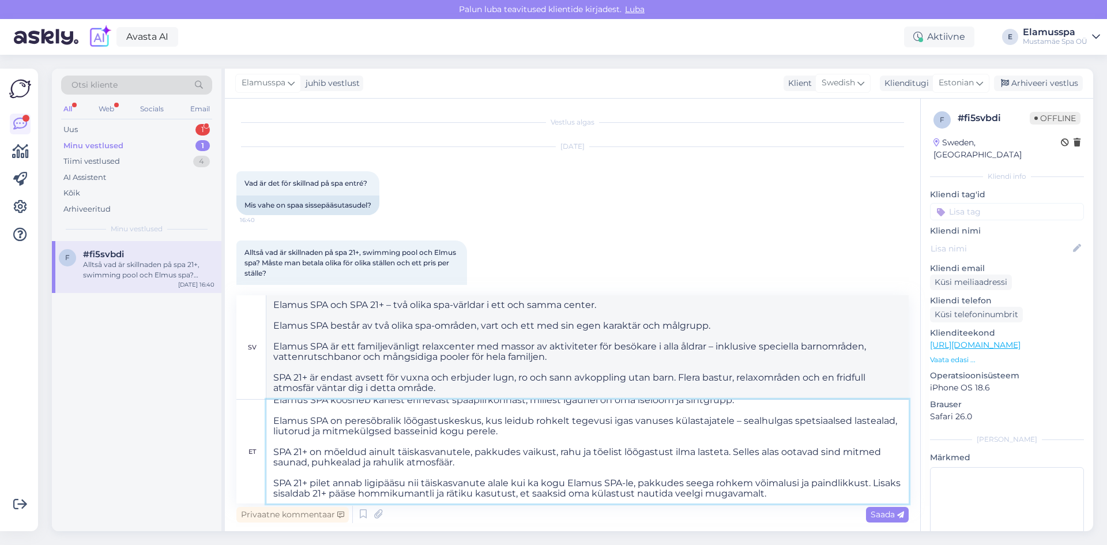
click at [722, 428] on textarea "Elamus SPA ja SPA 21+ – kaks erinevat spaamaailma ühes keskuses. Elamus SPA koo…" at bounding box center [587, 451] width 642 height 104
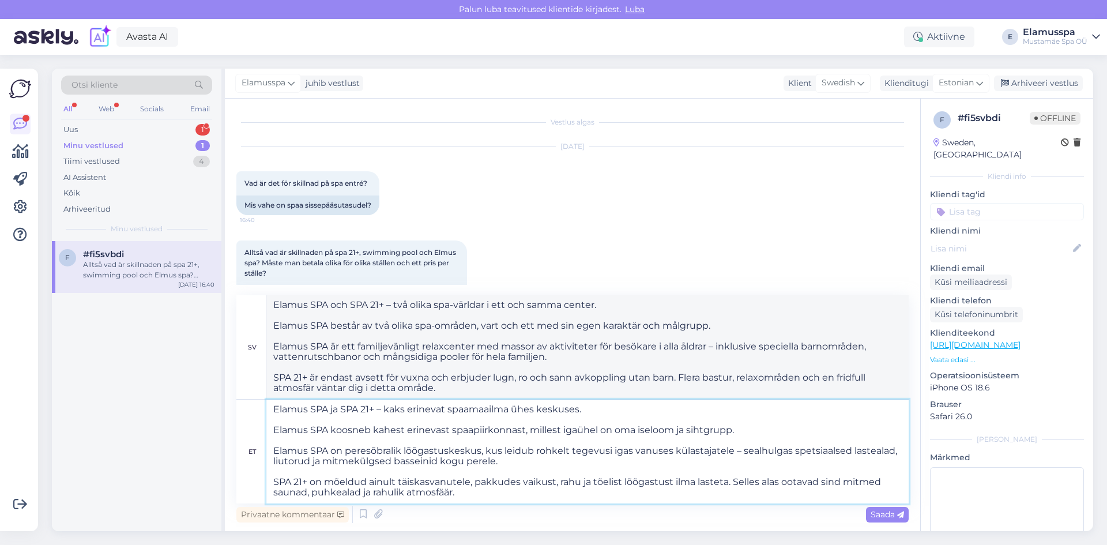
click at [749, 429] on textarea "Elamus SPA ja SPA 21+ – kaks erinevat spaamaailma ühes keskuses. Elamus SPA koo…" at bounding box center [587, 451] width 642 height 104
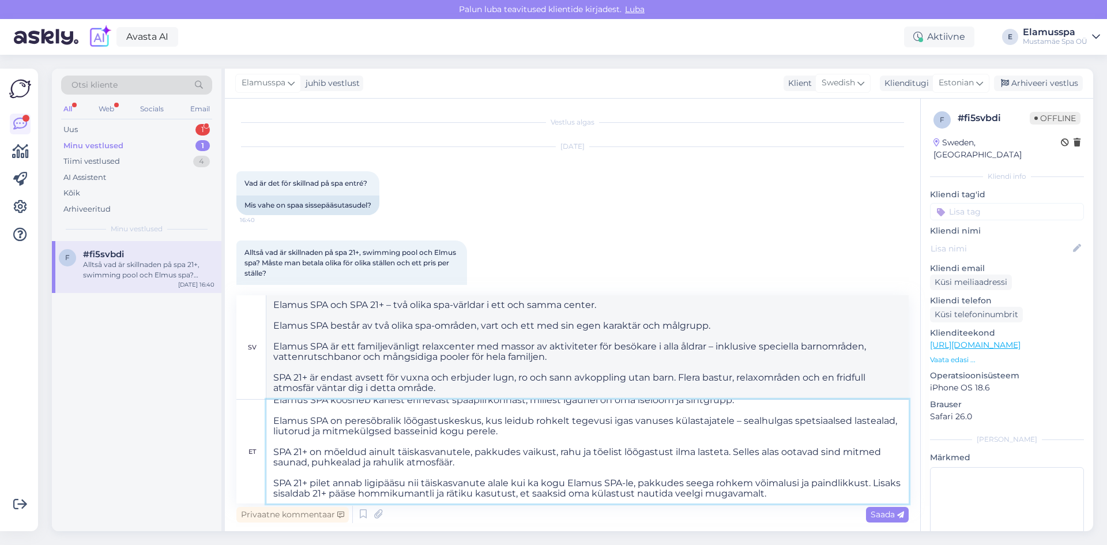
click at [542, 431] on textarea "Elamus SPA ja SPA 21+ – kaks erinevat spaamaailma ühes keskuses. Elamus SPA koo…" at bounding box center [587, 451] width 642 height 104
type textarea "Elamus SPA ja SPA 21+ – kaks erinevat spaamaailma ühes keskuses. Elamus SPA koo…"
click at [882, 511] on span "Saada" at bounding box center [886, 514] width 33 height 10
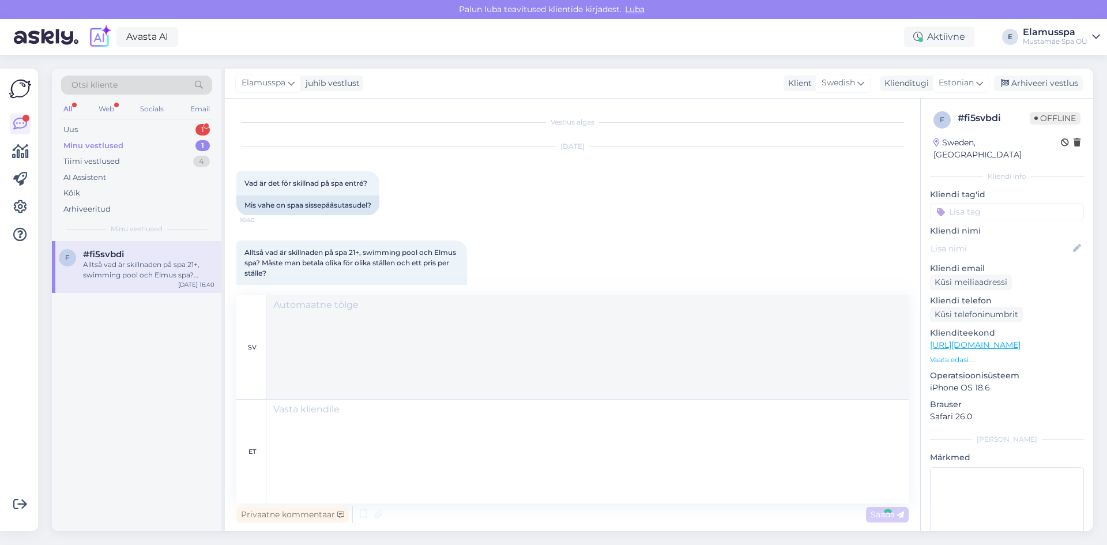
scroll to position [0, 0]
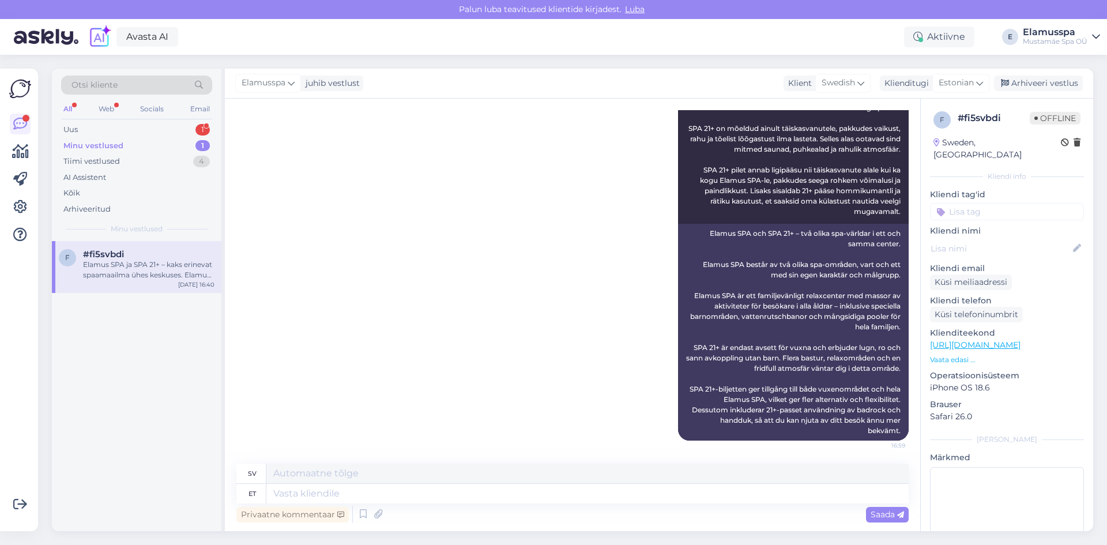
click at [1052, 92] on div "Elamusspa juhib vestlust Klient Swedish Klienditugi Estonian Arhiveeri vestlus" at bounding box center [659, 84] width 868 height 30
click at [1050, 89] on div "Arhiveeri vestlus" at bounding box center [1038, 84] width 89 height 16
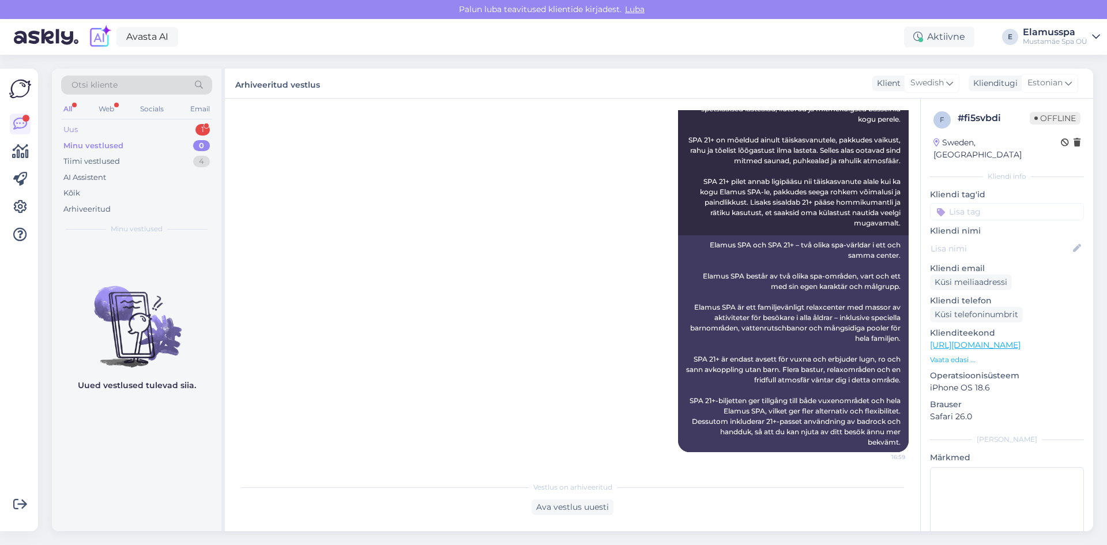
click at [207, 129] on div "1" at bounding box center [202, 130] width 14 height 12
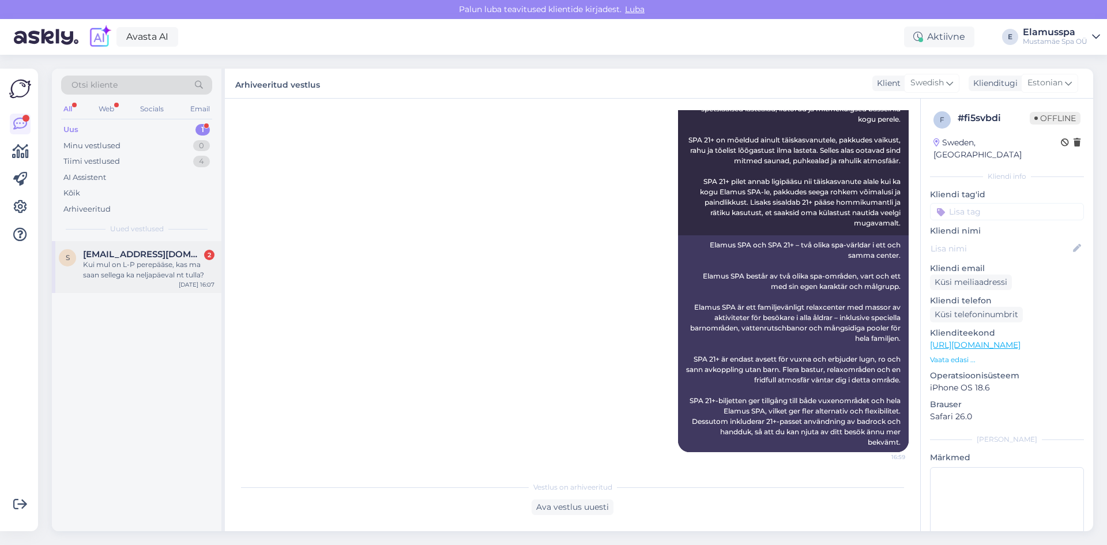
click at [161, 268] on div "Kui mul on L-P perepääse, kas ma saan sellega ka neljapäeval nt tulla?" at bounding box center [148, 269] width 131 height 21
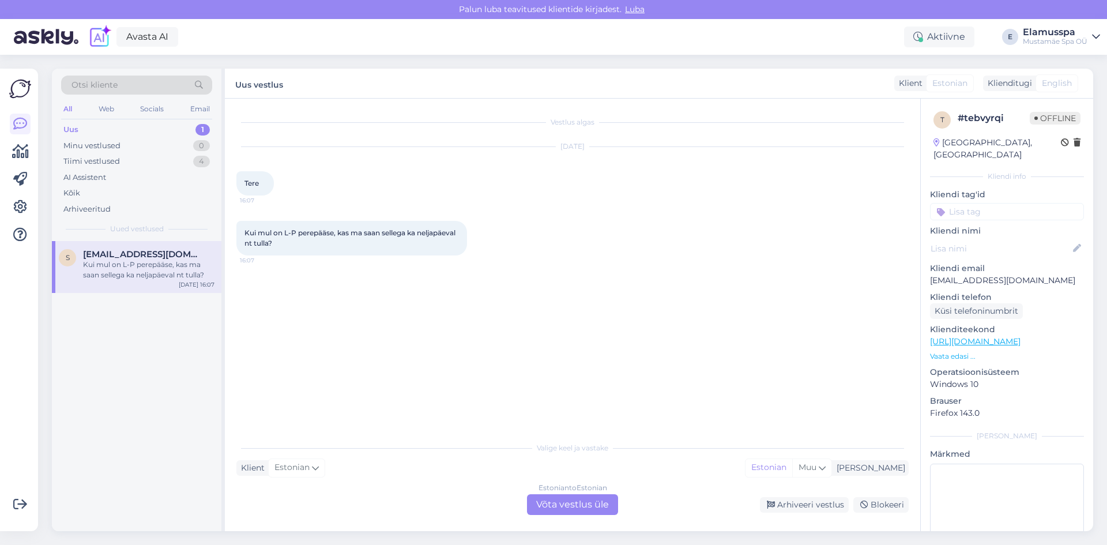
click at [565, 505] on div "Estonian to Estonian Võta vestlus üle" at bounding box center [572, 504] width 91 height 21
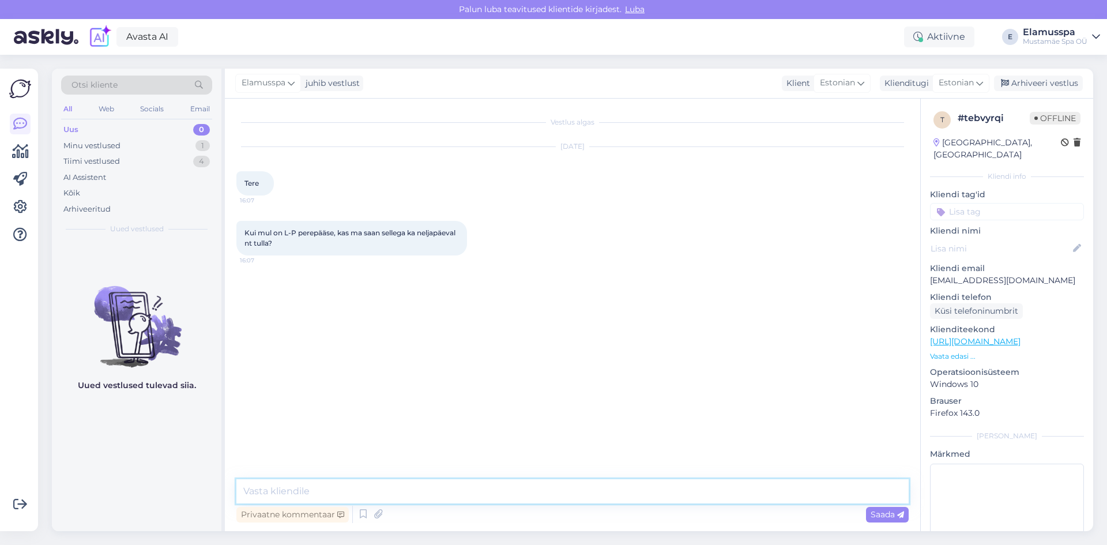
click at [557, 497] on textarea at bounding box center [572, 491] width 672 height 24
type textarea "Tere! Saate küll tulla :)"
click at [1037, 90] on div "Arhiveeri vestlus" at bounding box center [1038, 84] width 89 height 16
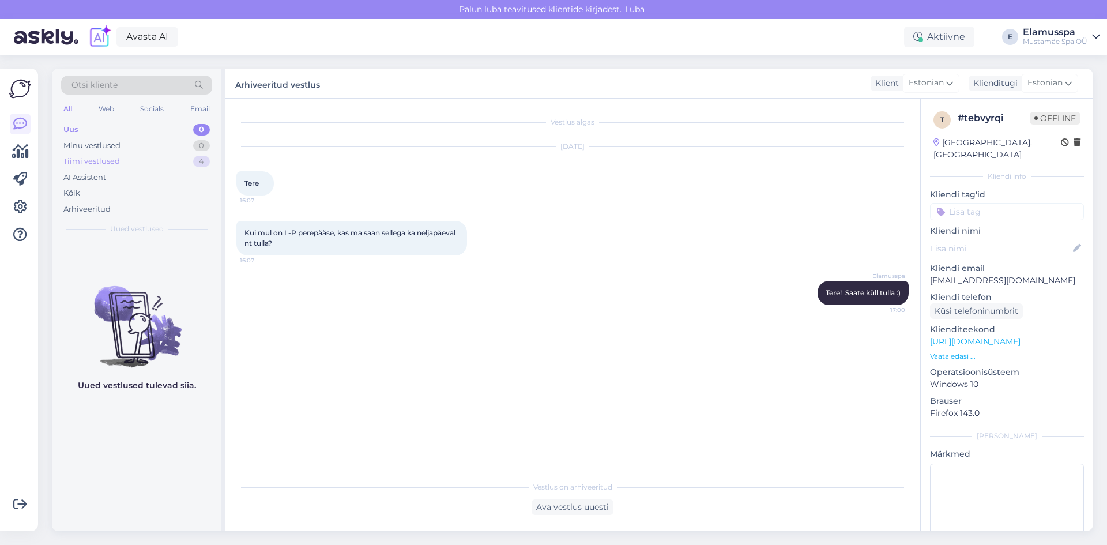
click at [206, 156] on div "4" at bounding box center [201, 162] width 17 height 12
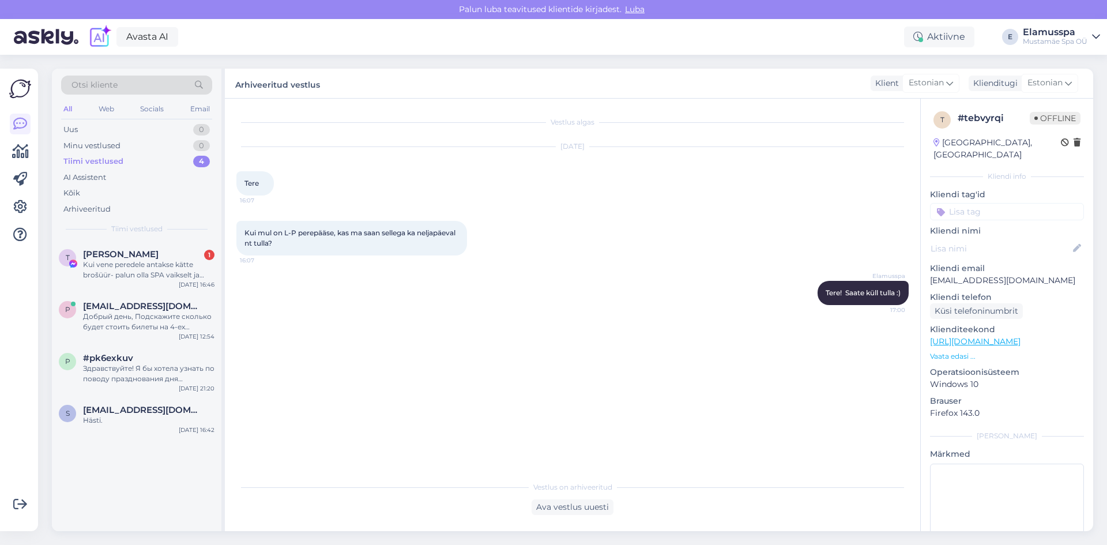
click at [165, 239] on div "Otsi kliente All Web Socials Email Uus 0 Minu vestlused 0 Tiimi vestlused 4 AI …" at bounding box center [136, 155] width 169 height 172
click at [126, 267] on div "Kui vene peredele antakse kätte brošüür- palun olla SPA vaikselt ja rääkida tas…" at bounding box center [148, 269] width 131 height 21
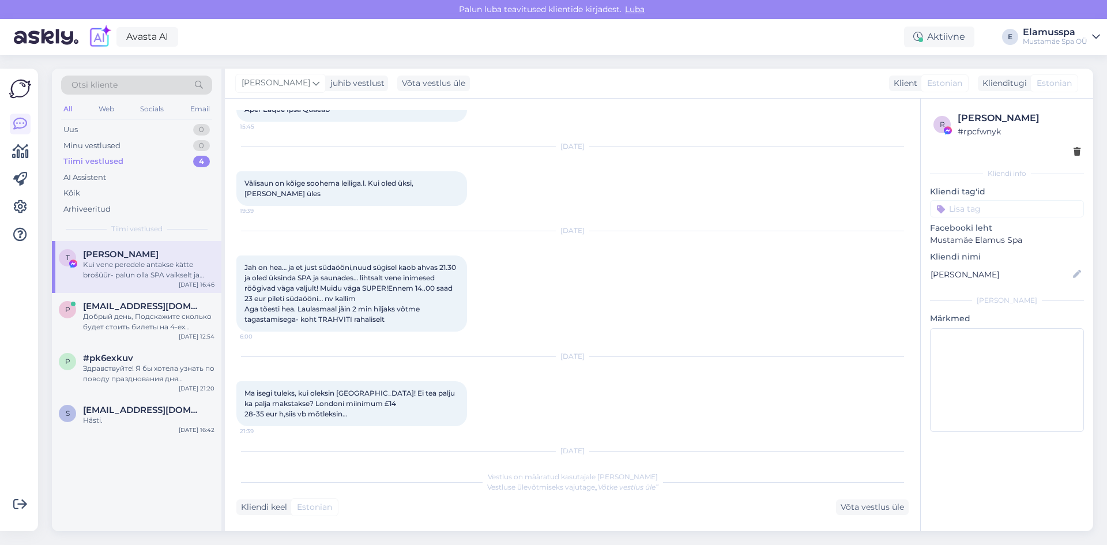
scroll to position [1435, 0]
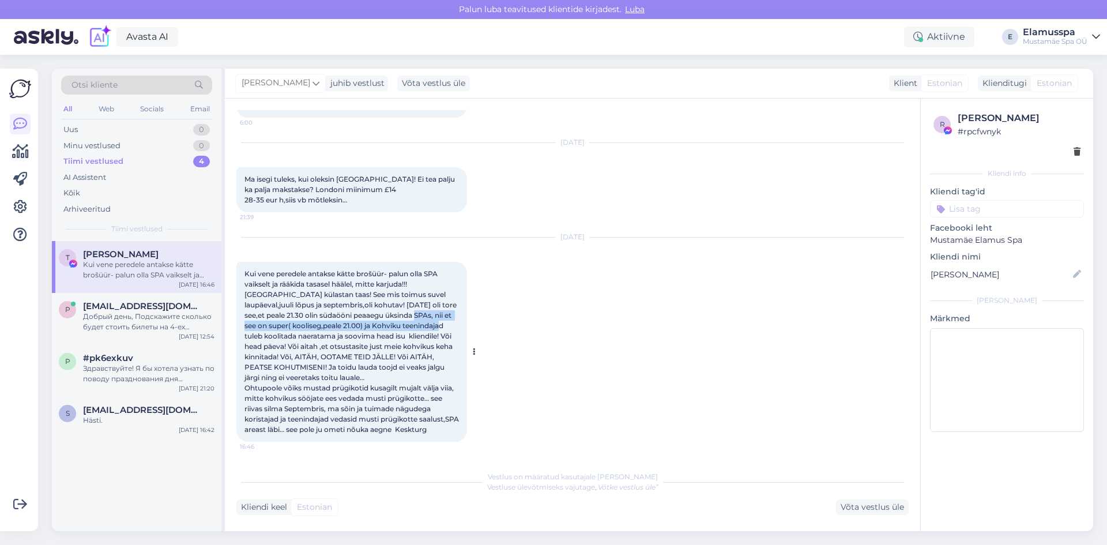
drag, startPoint x: 401, startPoint y: 301, endPoint x: 441, endPoint y: 319, distance: 44.1
click at [441, 319] on div "Kui vene peredele antakse kätte brošüür- palun olla SPA vaikselt ja rääkida tas…" at bounding box center [351, 352] width 231 height 180
click at [461, 316] on div "Kui vene peredele antakse kätte brošüür- palun olla SPA vaikselt ja rääkida tas…" at bounding box center [351, 352] width 231 height 180
click at [182, 327] on div "Добрый день, Подскажите сколько будет стоить билеты на 4-ех взрослых и 6-ых дет…" at bounding box center [148, 321] width 131 height 21
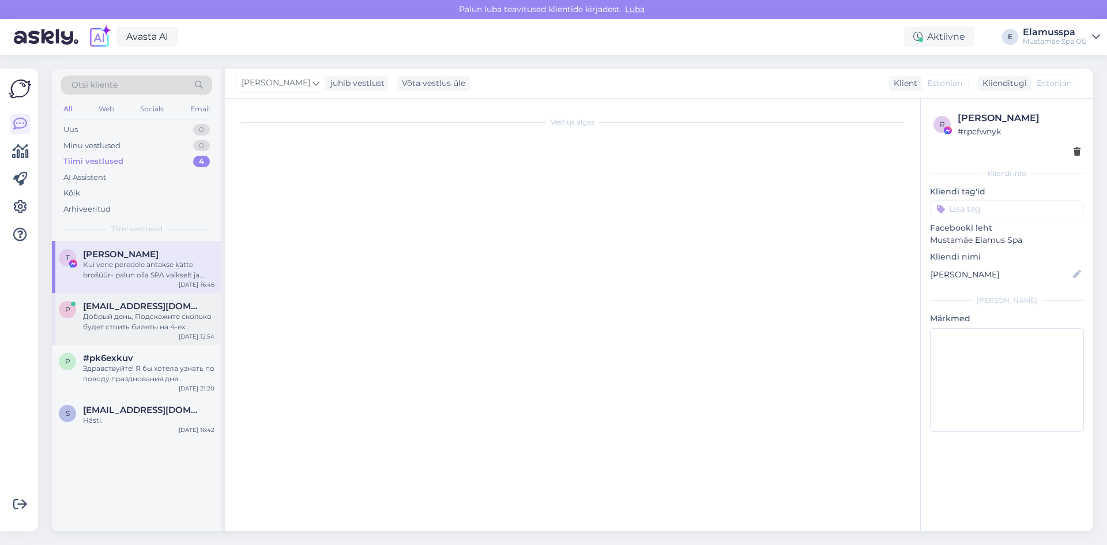
scroll to position [0, 0]
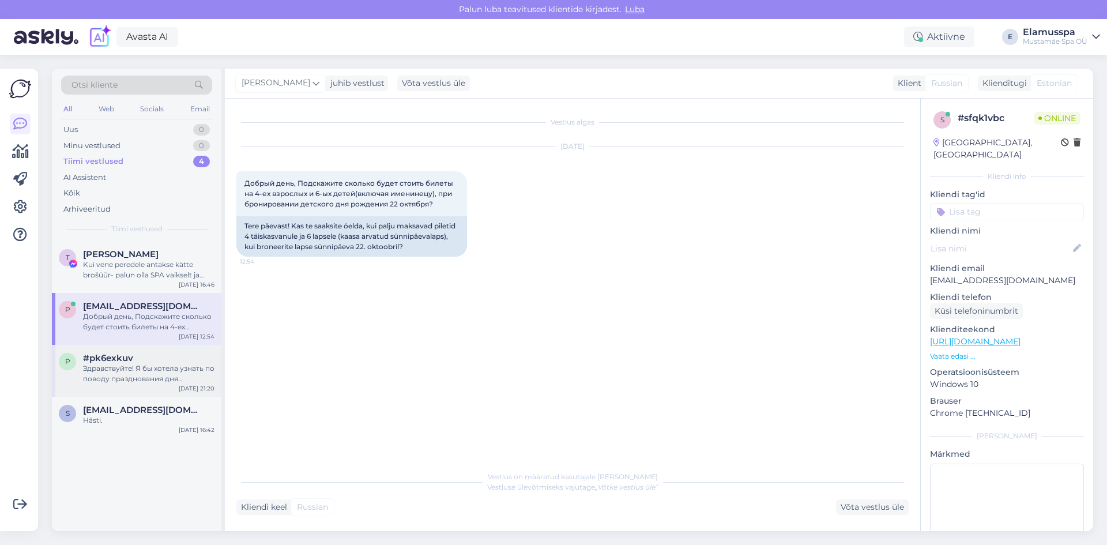
click at [175, 354] on div "#pk6exkuv" at bounding box center [148, 358] width 131 height 10
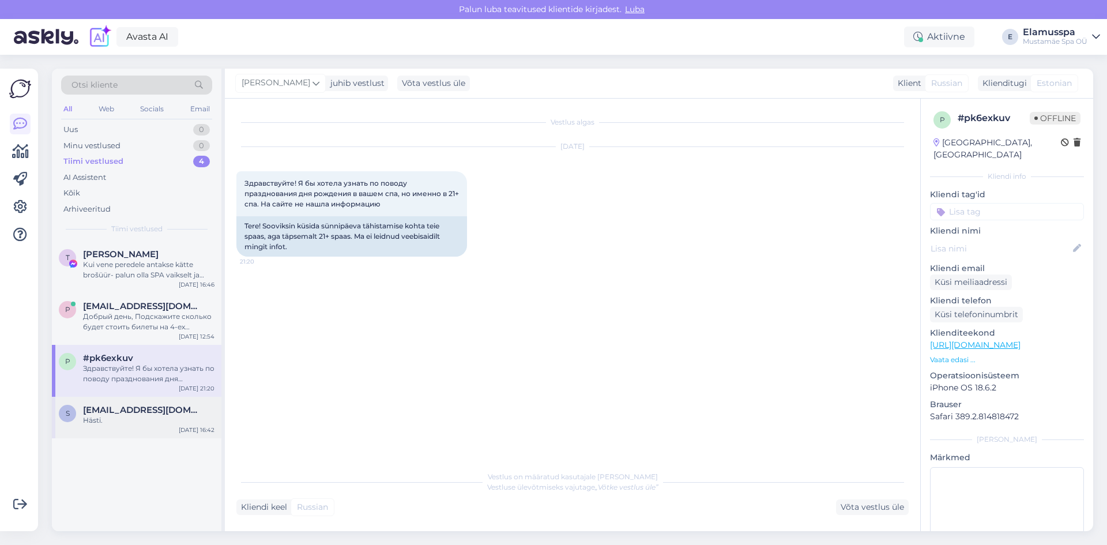
click at [170, 420] on div "Hästi." at bounding box center [148, 420] width 131 height 10
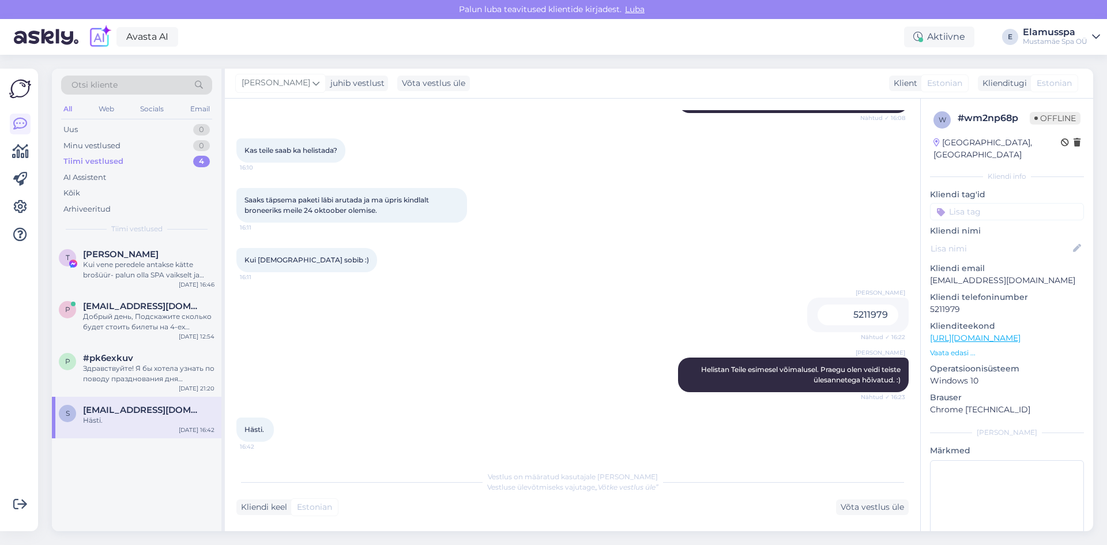
scroll to position [387, 0]
click at [153, 132] on div "Uus 0" at bounding box center [136, 130] width 151 height 16
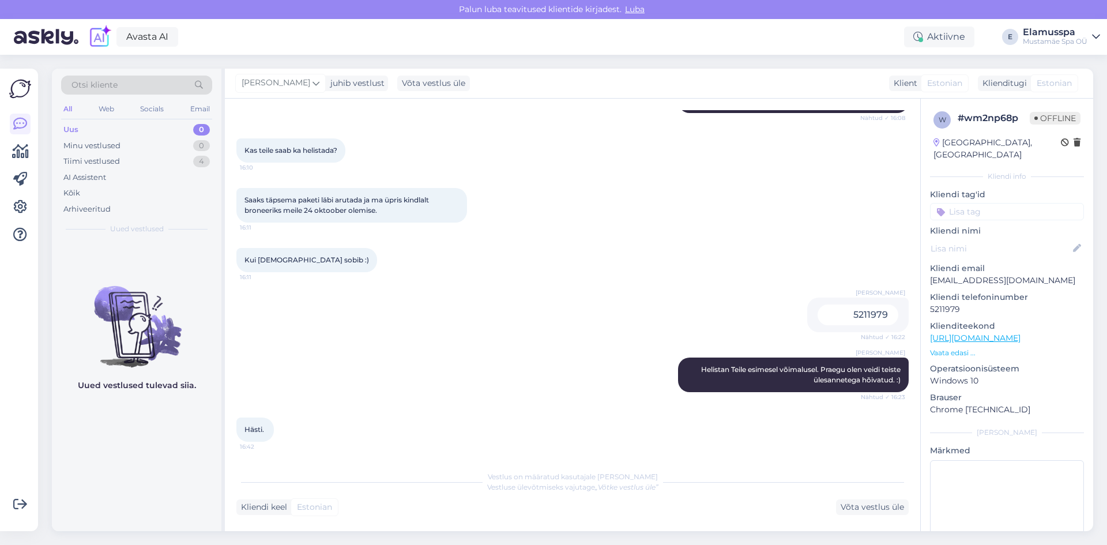
click at [392, 236] on div "Kui [DEMOGRAPHIC_DATA] sobib :) 16:11" at bounding box center [572, 260] width 672 height 50
